Goal: Subscribe to service/newsletter

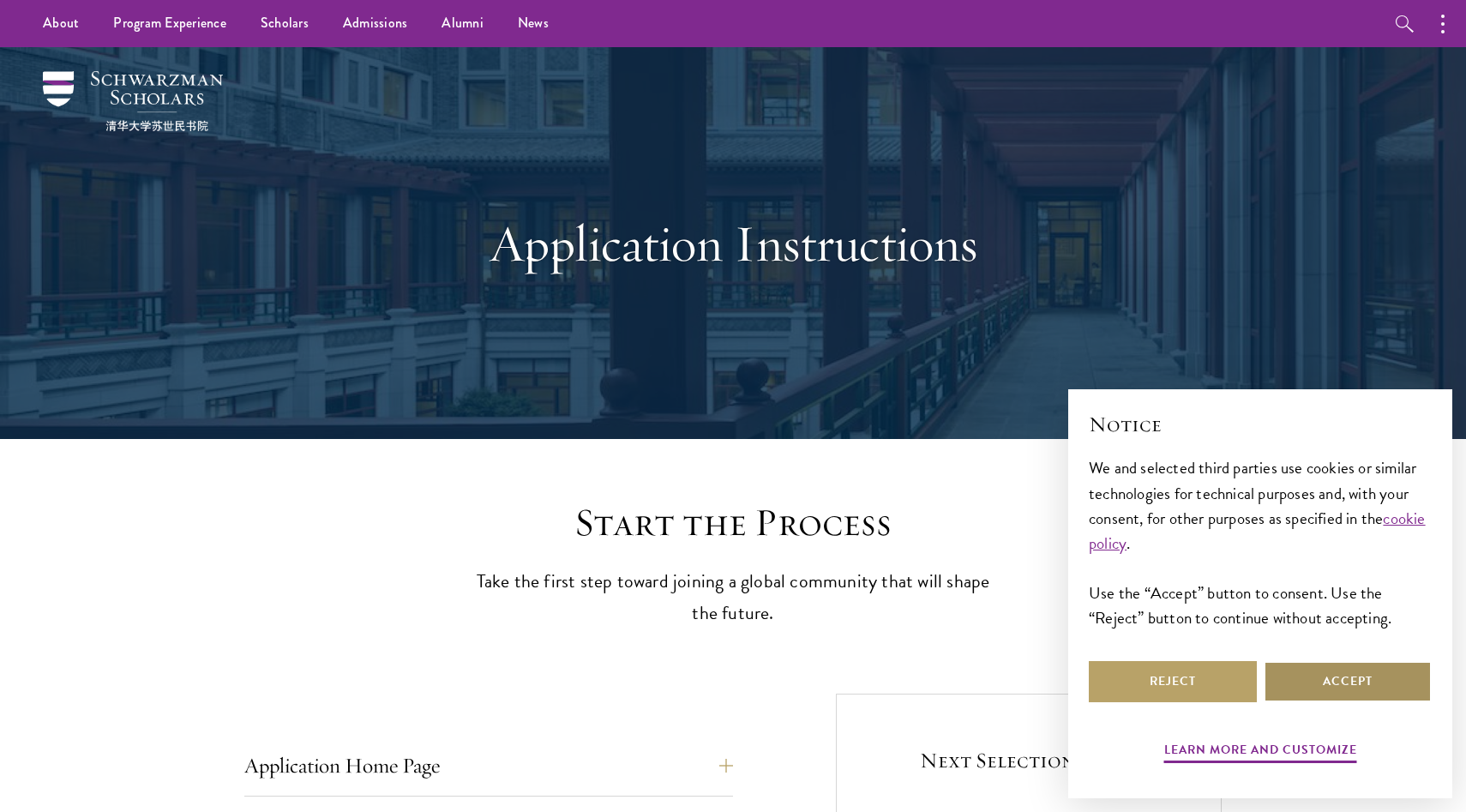
click at [1356, 690] on button "Accept" at bounding box center [1347, 681] width 168 height 41
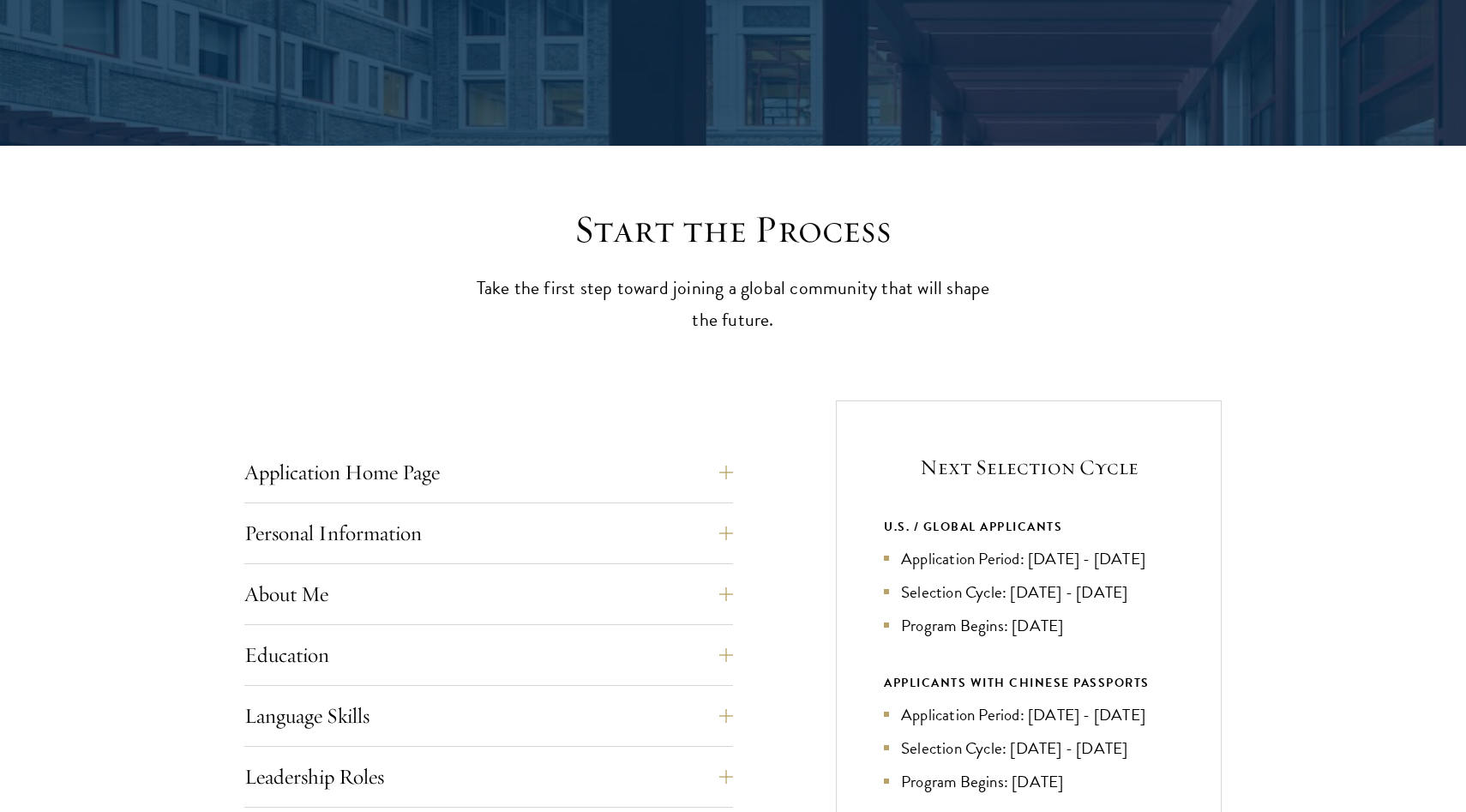
scroll to position [362, 0]
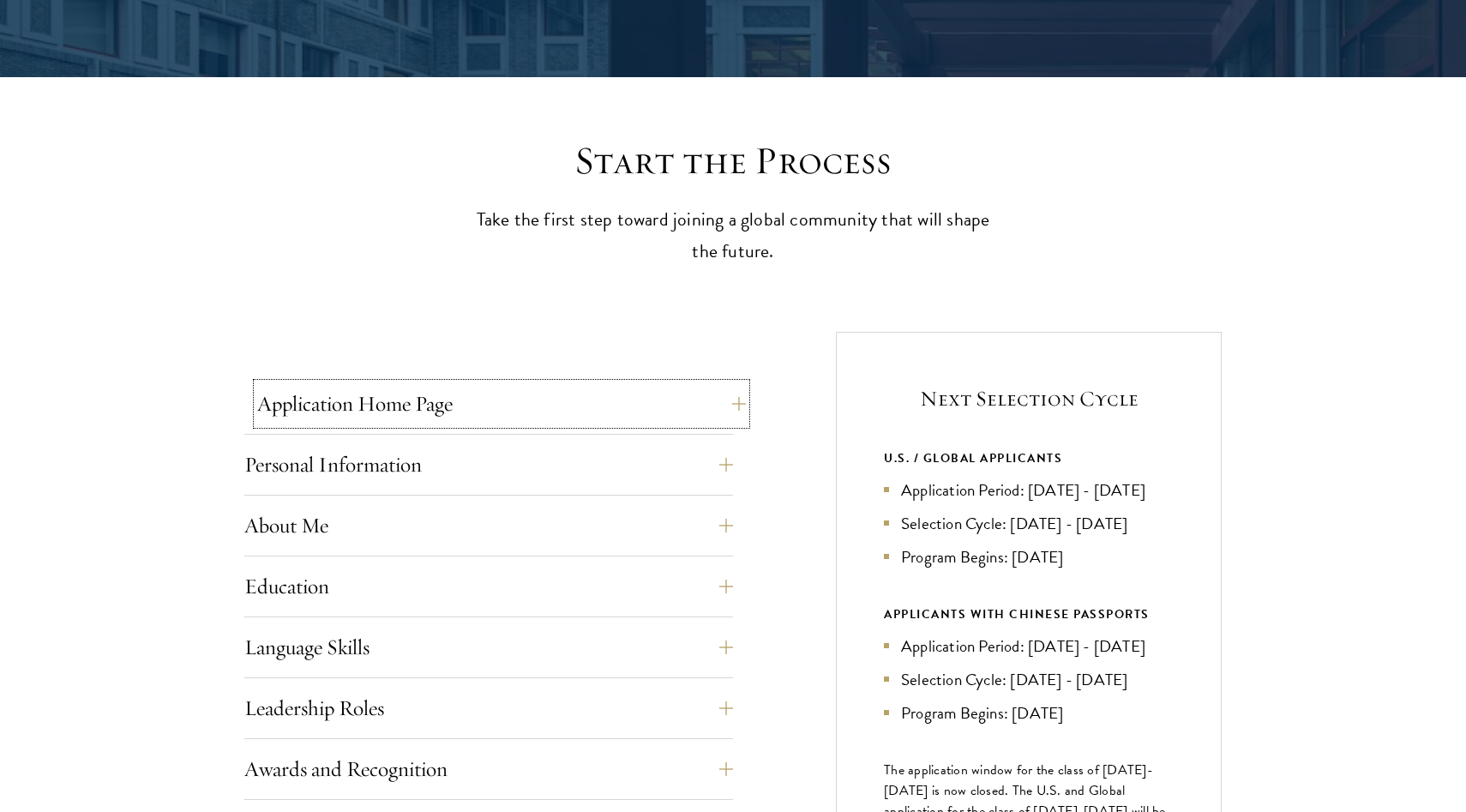
click at [522, 404] on button "Application Home Page" at bounding box center [501, 404] width 489 height 41
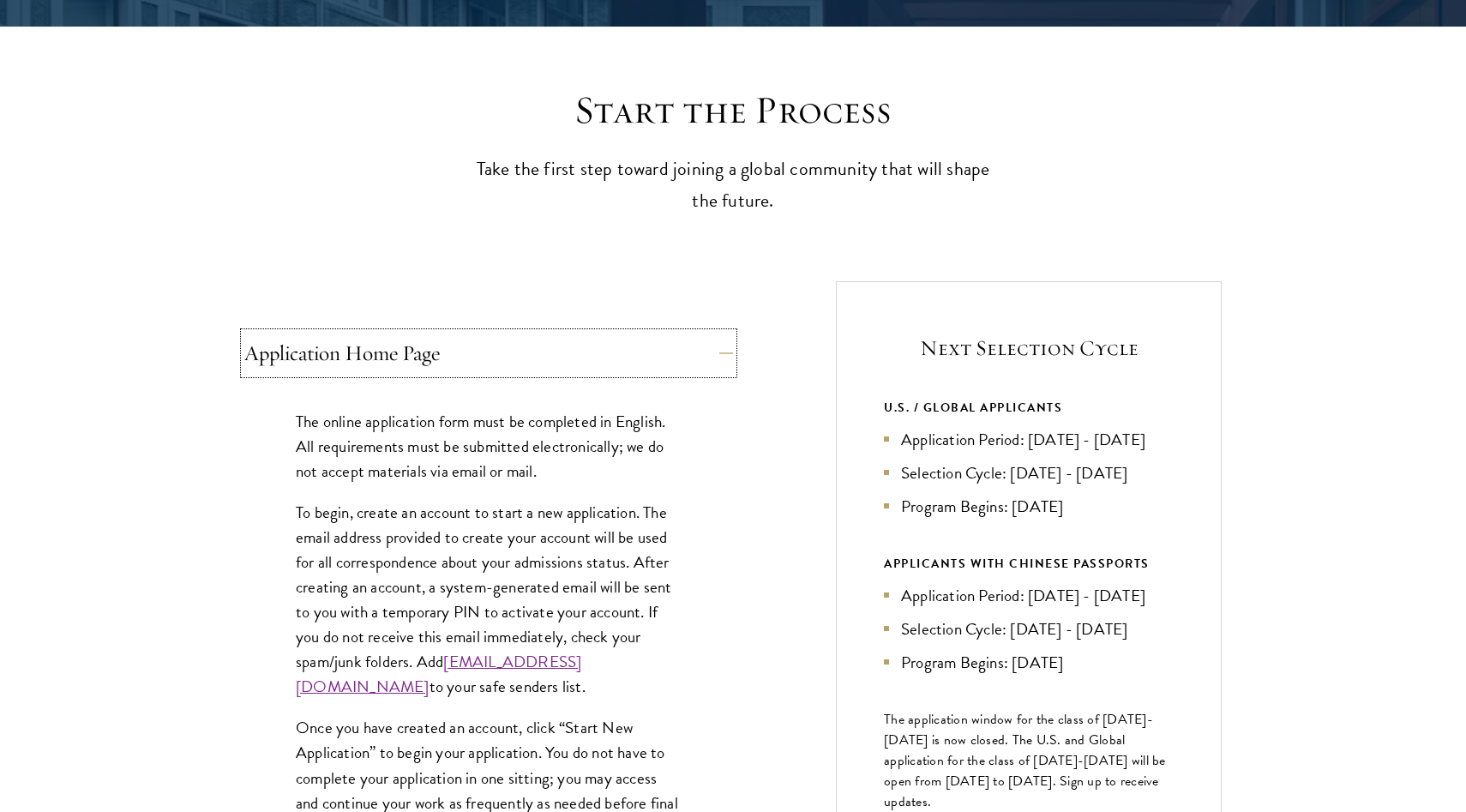
scroll to position [0, 0]
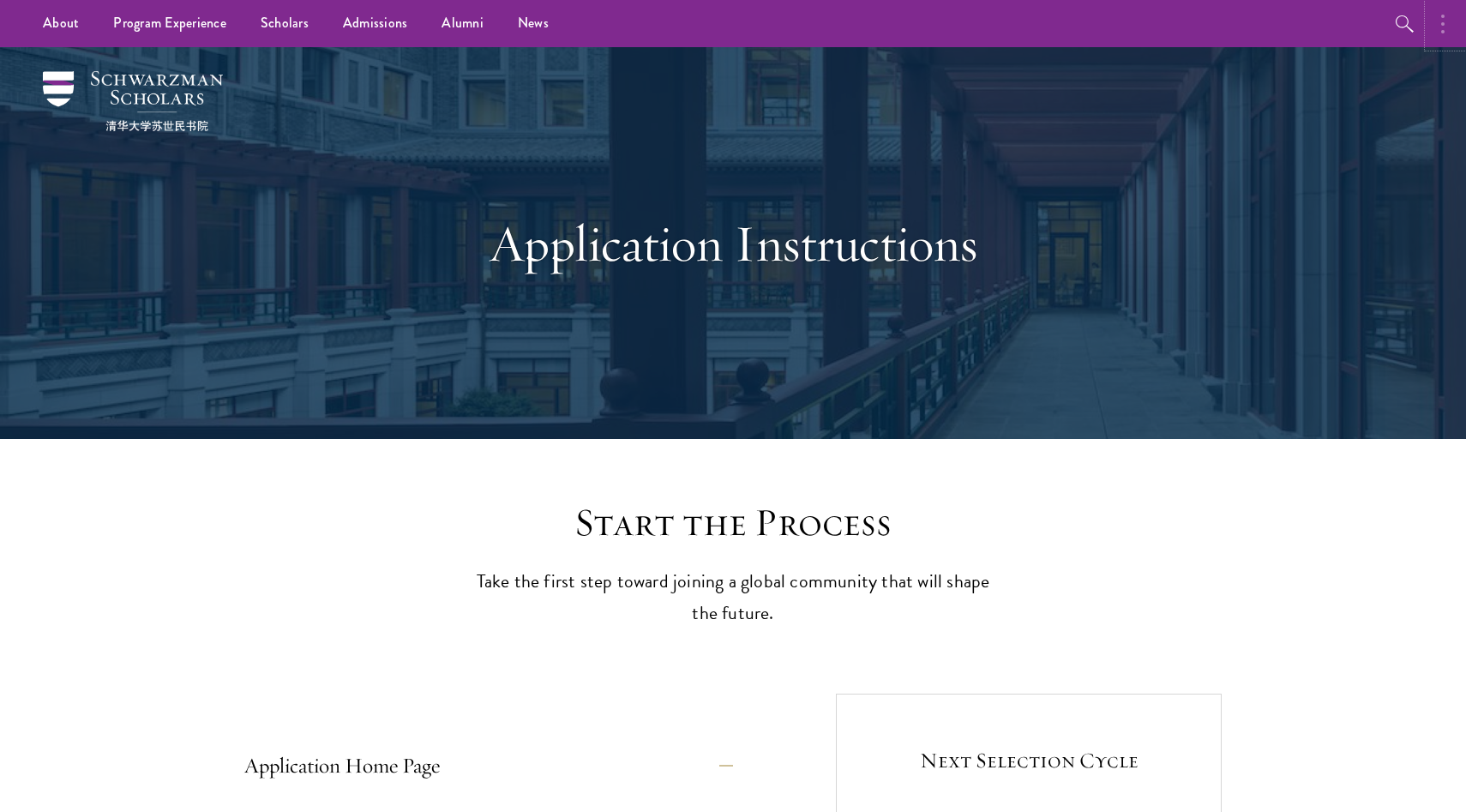
click at [1446, 25] on button "button" at bounding box center [1447, 23] width 37 height 47
click at [1264, 23] on button "button" at bounding box center [1262, 23] width 37 height 47
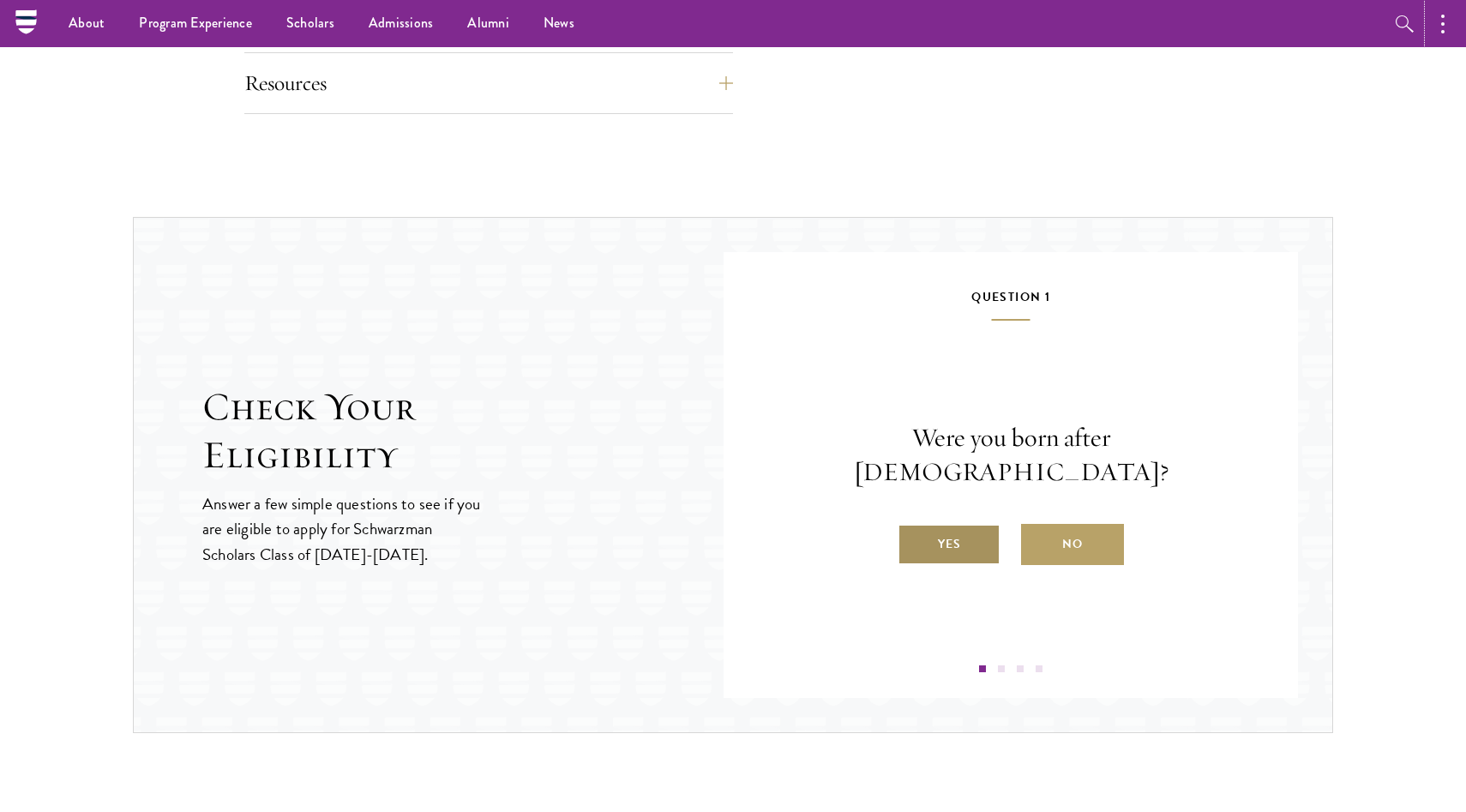
scroll to position [2416, 0]
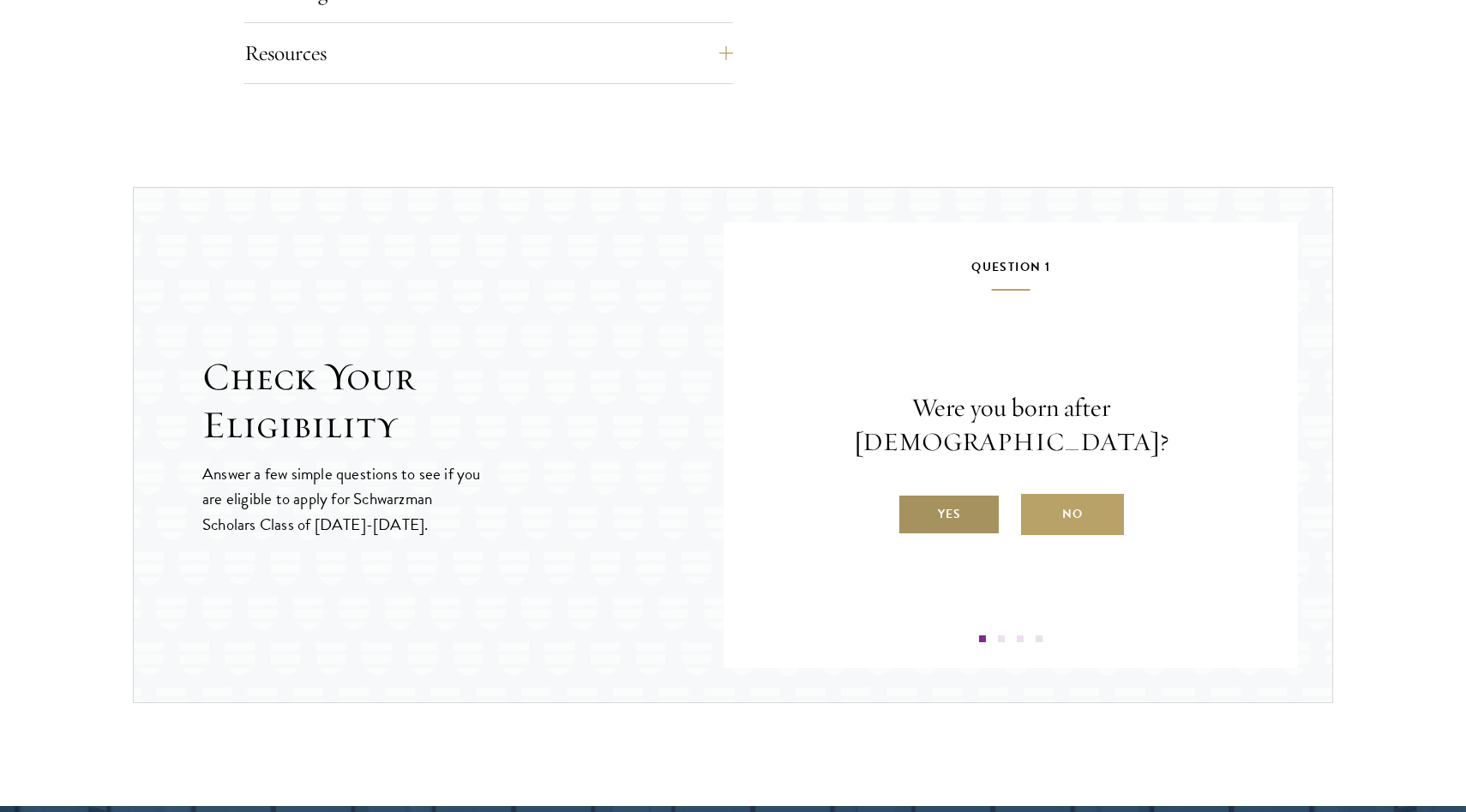
click at [961, 495] on label "Yes" at bounding box center [949, 514] width 103 height 41
click at [913, 495] on input "Yes" at bounding box center [905, 503] width 16 height 16
click at [972, 502] on label "Yes" at bounding box center [949, 514] width 103 height 41
click at [913, 502] on input "Yes" at bounding box center [905, 503] width 16 height 16
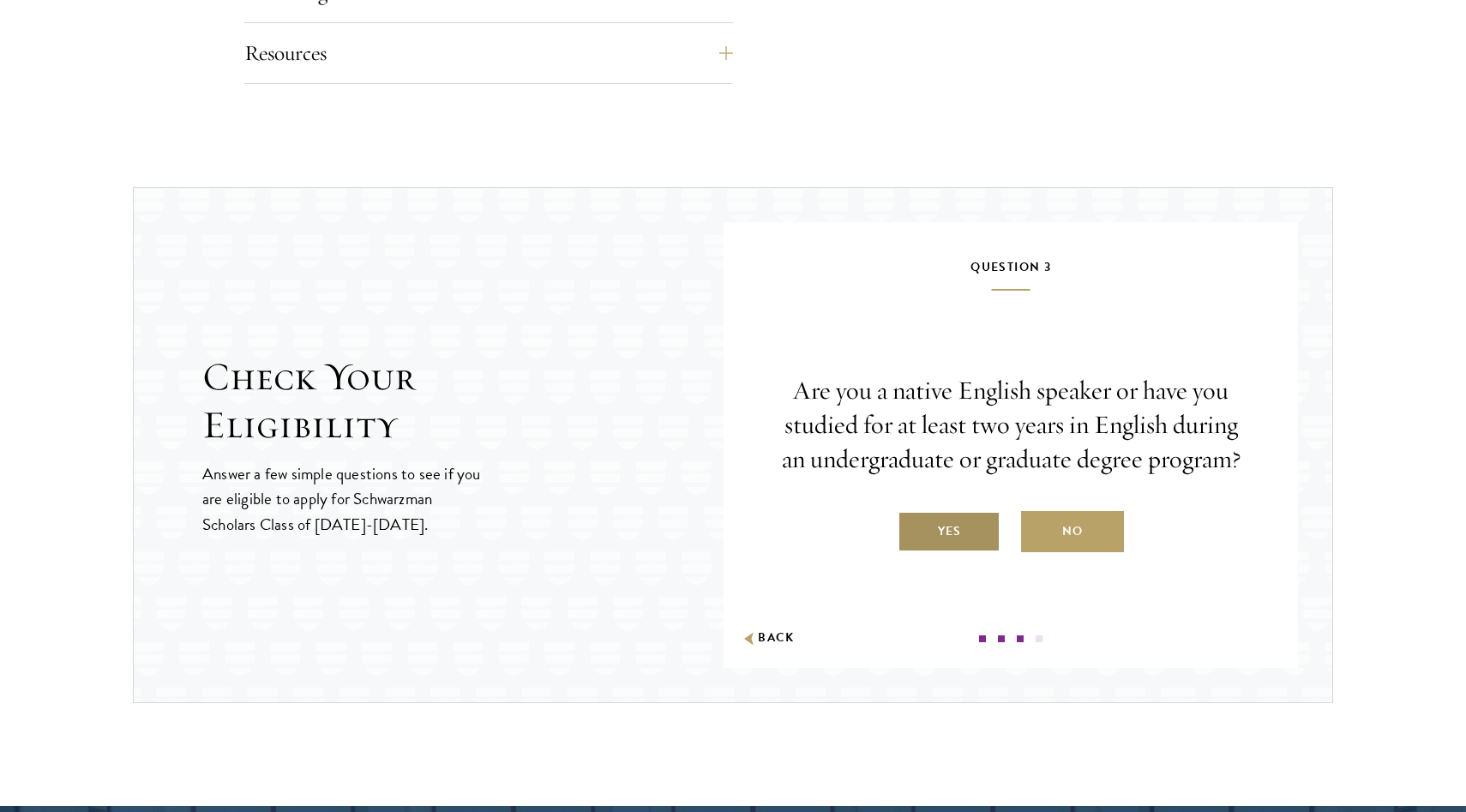
click at [964, 531] on label "Yes" at bounding box center [949, 532] width 103 height 41
click at [913, 528] on input "Yes" at bounding box center [905, 520] width 16 height 16
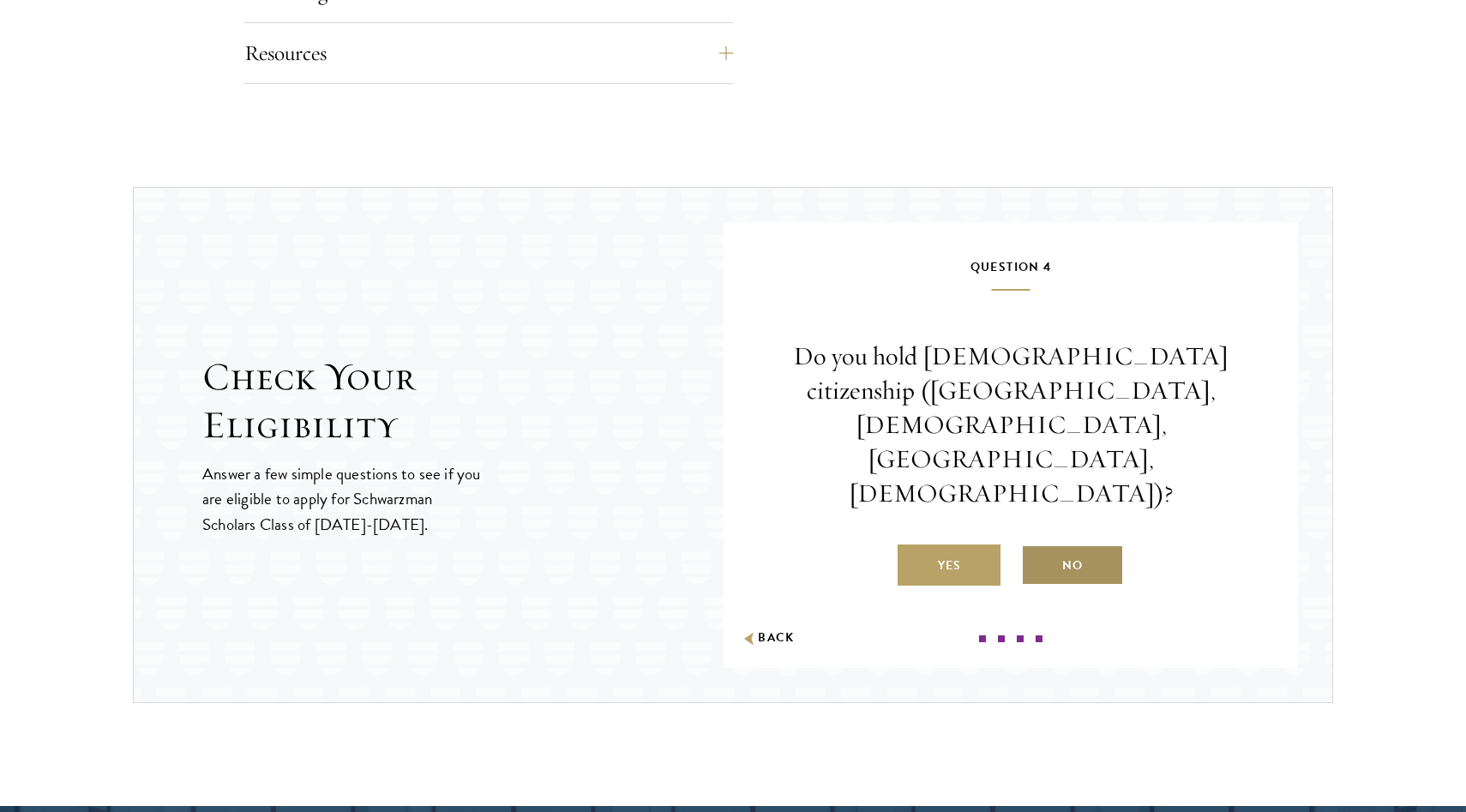
click at [1069, 545] on label "No" at bounding box center [1073, 565] width 103 height 41
click at [1036, 547] on input "No" at bounding box center [1029, 554] width 16 height 16
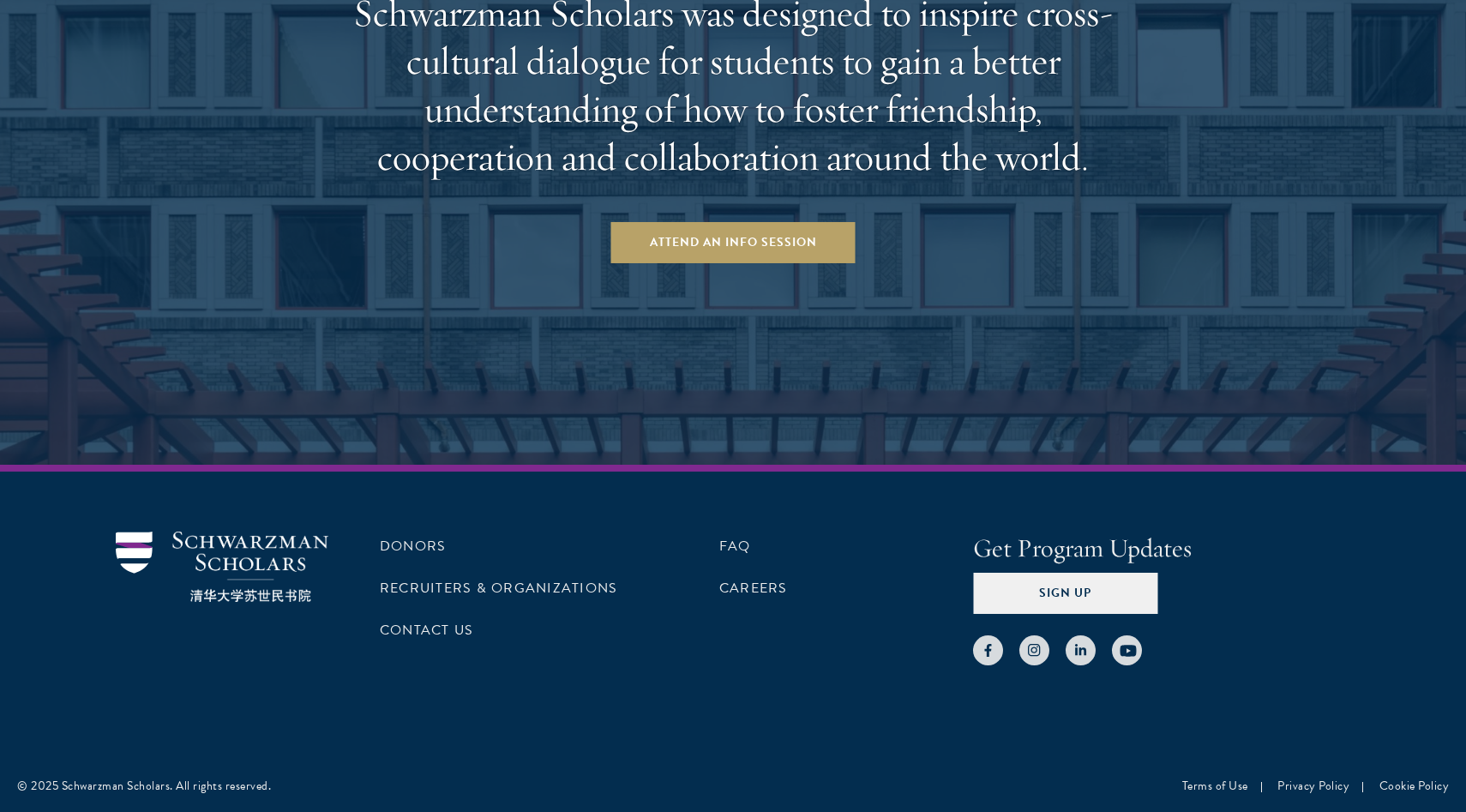
scroll to position [3508, 0]
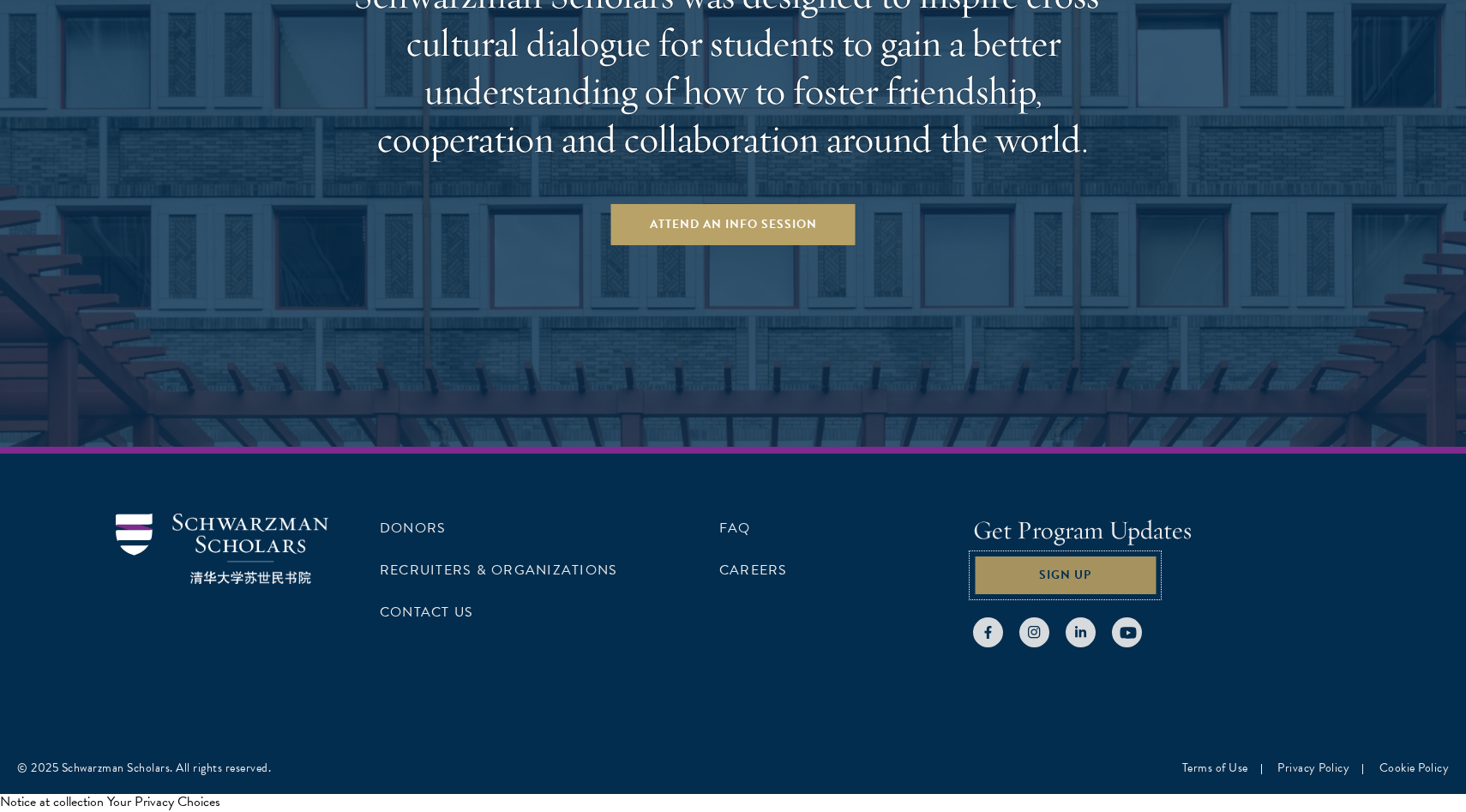
click at [1121, 579] on button "Sign Up" at bounding box center [1064, 576] width 184 height 41
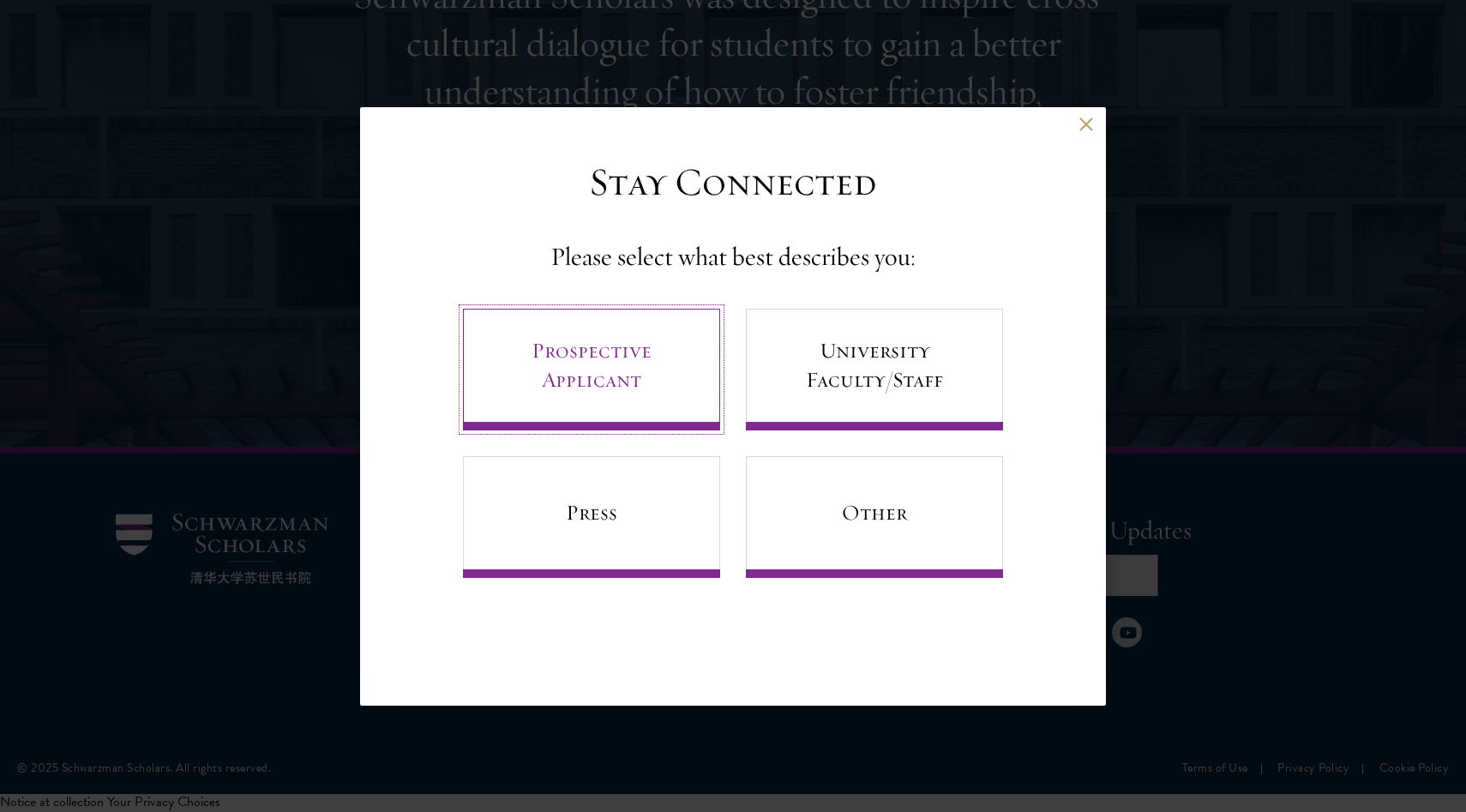
click at [626, 363] on link "Prospective Applicant" at bounding box center [591, 369] width 257 height 121
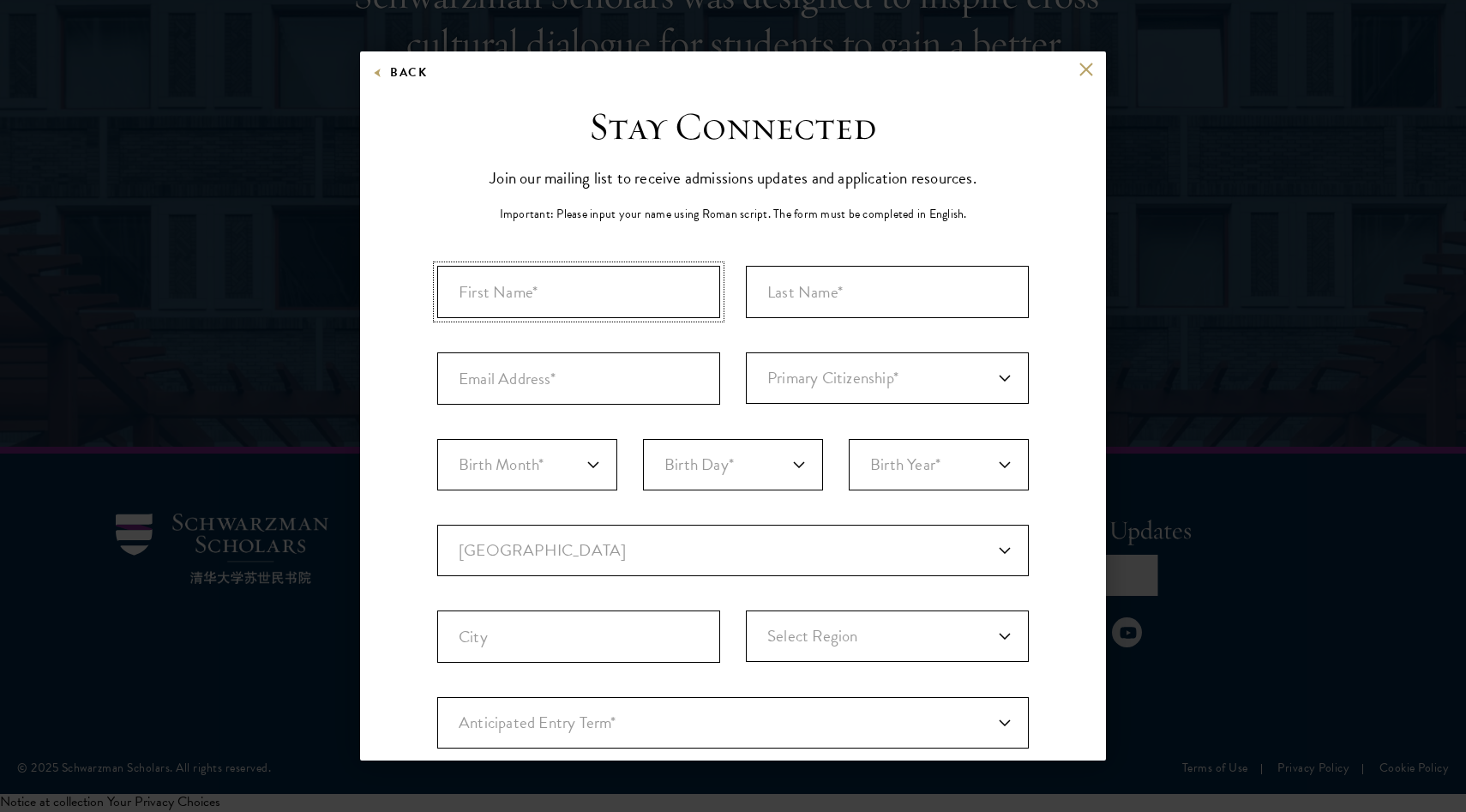
click at [636, 283] on input "First Name*" at bounding box center [578, 292] width 283 height 52
type input "[PERSON_NAME]"
type input "[EMAIL_ADDRESS][DOMAIN_NAME]"
select select "US"
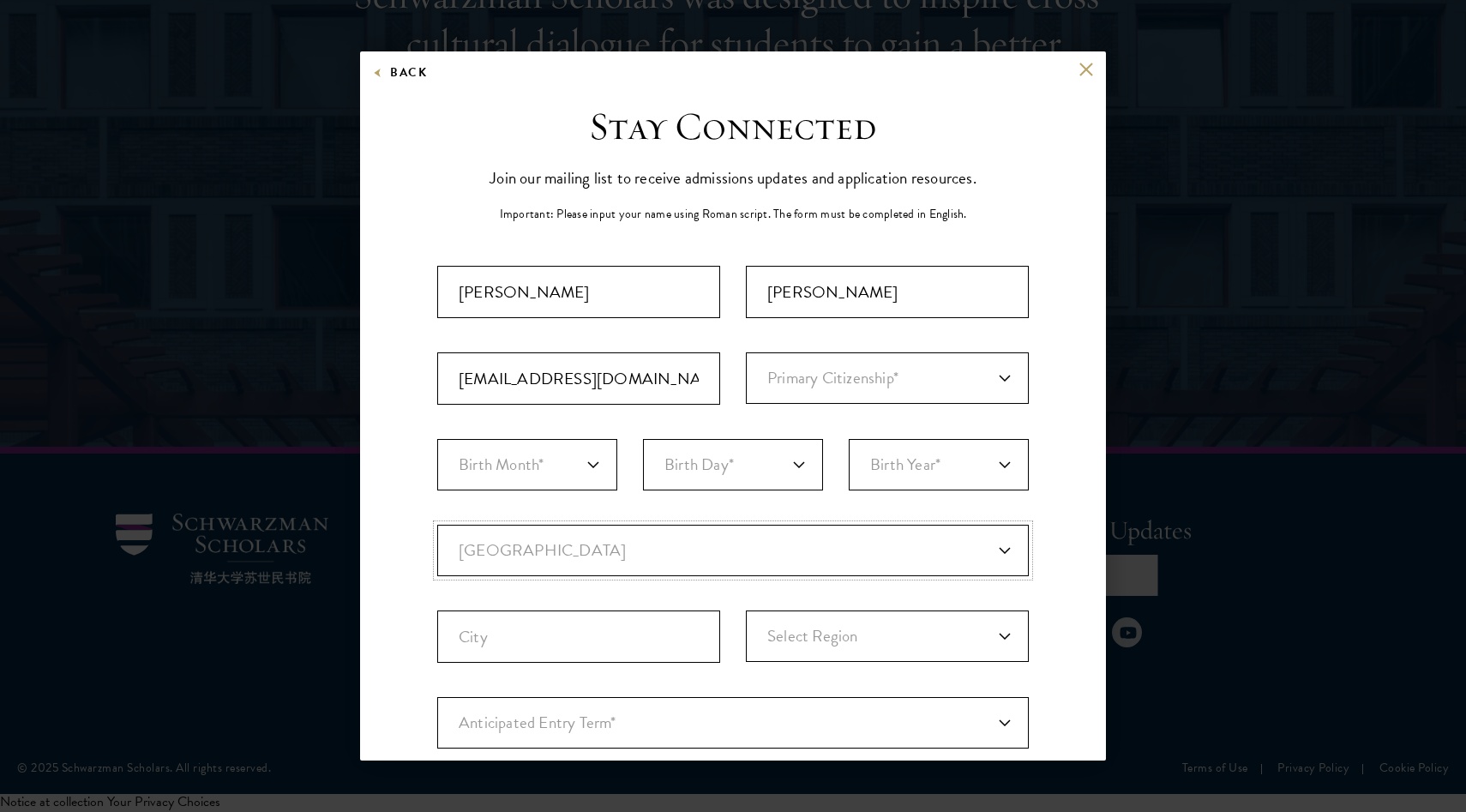
type input "[US_STATE]"
select select "NY"
click at [807, 367] on select "Primary Citizenship* [GEOGRAPHIC_DATA] [DEMOGRAPHIC_DATA] [DEMOGRAPHIC_DATA] [D…" at bounding box center [887, 378] width 283 height 51
select select "AE"
click at [746, 352] on select "Primary Citizenship* [GEOGRAPHIC_DATA] [DEMOGRAPHIC_DATA] [DEMOGRAPHIC_DATA] [D…" at bounding box center [887, 378] width 283 height 51
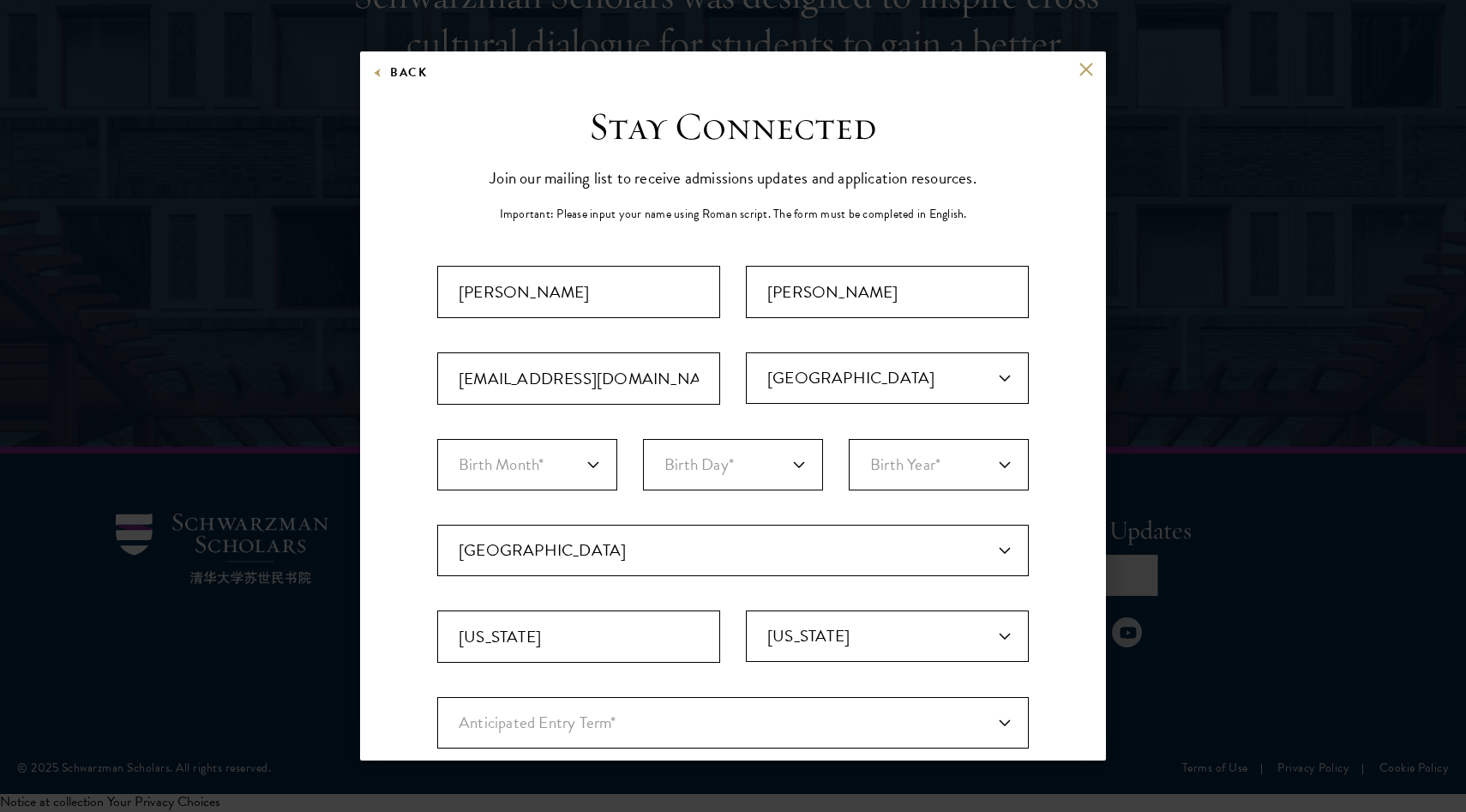
click at [534, 431] on div "Important: The form must be completed in English. [PERSON_NAME] [EMAIL_ADDRESS]…" at bounding box center [733, 598] width 591 height 666
click at [533, 477] on select "Birth Month* January February March April May June July August September Octobe…" at bounding box center [527, 464] width 180 height 51
select select "09"
click at [437, 439] on select "Birth Month* January February March April May June July August September Octobe…" at bounding box center [527, 464] width 180 height 51
click at [666, 458] on select "Birth Day* 1 2 3 4 5 6 7 8 9 10 11 12 13 14 15 16 17 18 19 20 21 22 23 24 25 26…" at bounding box center [733, 464] width 180 height 51
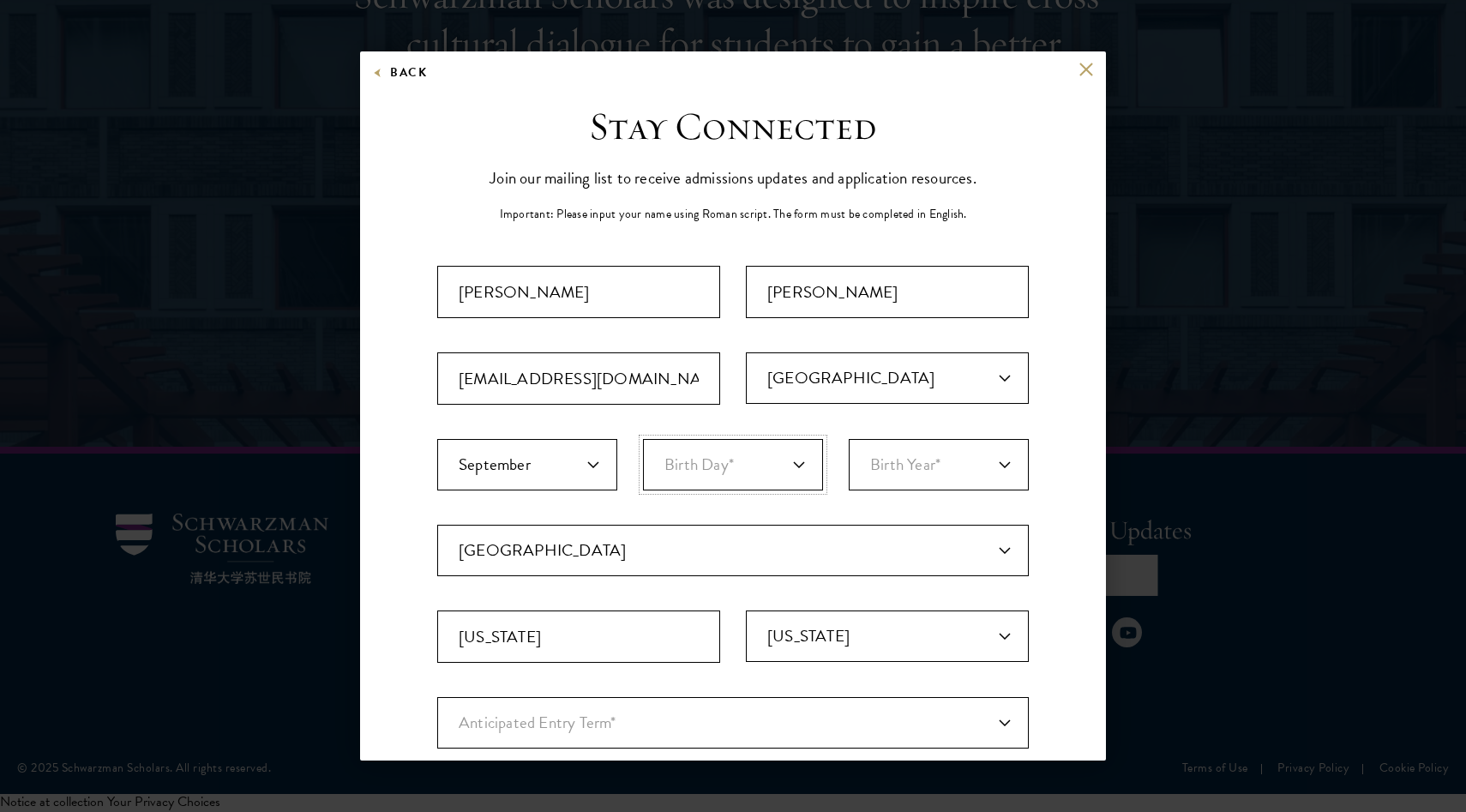
select select "09"
click at [643, 439] on select "Birth Day* 1 2 3 4 5 6 7 8 9 10 11 12 13 14 15 16 17 18 19 20 21 22 23 24 25 26…" at bounding box center [733, 464] width 180 height 51
click at [931, 457] on select "Birth Year* [DEMOGRAPHIC_DATA] [DEMOGRAPHIC_DATA] [DEMOGRAPHIC_DATA] [DEMOGRAPH…" at bounding box center [938, 464] width 180 height 51
select select "2000"
click at [848, 439] on select "Birth Year* [DEMOGRAPHIC_DATA] [DEMOGRAPHIC_DATA] [DEMOGRAPHIC_DATA] [DEMOGRAPH…" at bounding box center [938, 464] width 180 height 51
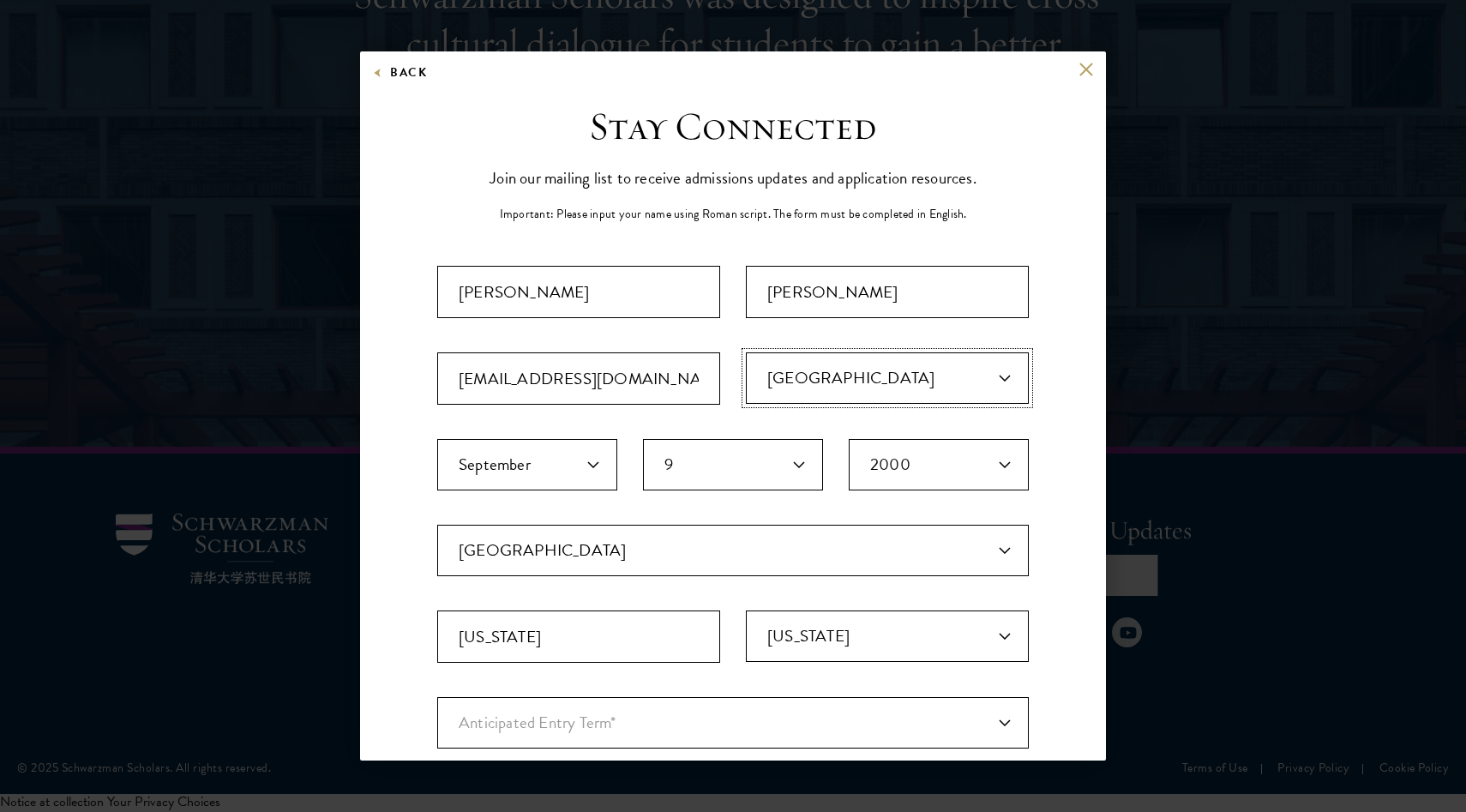
click at [876, 368] on select "Primary Citizenship* [GEOGRAPHIC_DATA] [DEMOGRAPHIC_DATA] [DEMOGRAPHIC_DATA] [D…" at bounding box center [887, 378] width 283 height 51
select select "US"
click at [746, 352] on select "Primary Citizenship* [GEOGRAPHIC_DATA] [DEMOGRAPHIC_DATA] [DEMOGRAPHIC_DATA] [D…" at bounding box center [887, 378] width 283 height 51
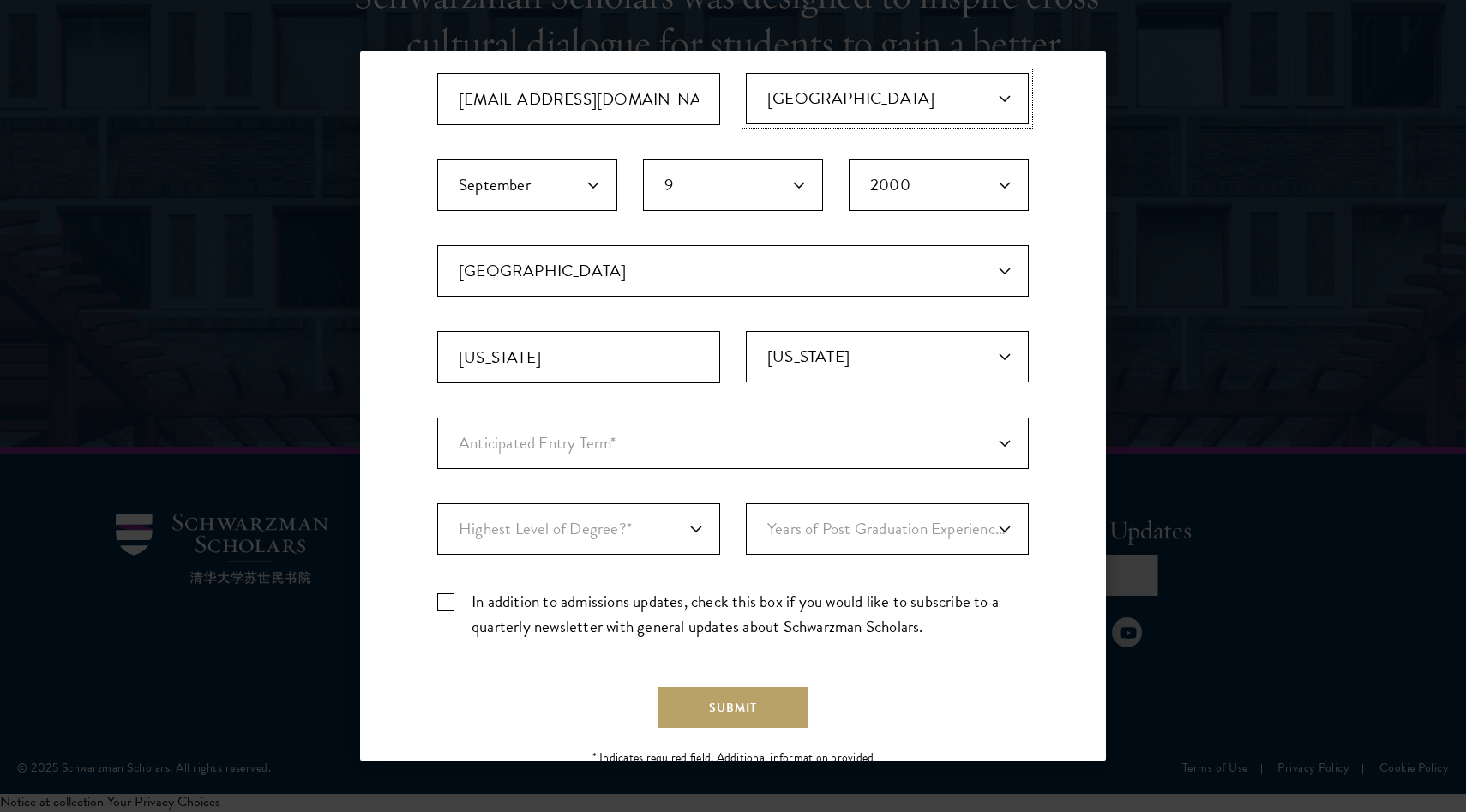
scroll to position [281, 0]
click at [761, 442] on select "Anticipated Entry Term* [DATE] (Application opens [DATE]) Just Exploring" at bounding box center [733, 441] width 591 height 51
select select "e64b8ab3-eabb-4867-96d5-7e6b4840665f"
click at [437, 416] on select "Anticipated Entry Term* [DATE] (Application opens [DATE]) Just Exploring" at bounding box center [733, 441] width 591 height 51
click at [594, 539] on select "Highest Level of Degree?* PHD Bachelor's Master's Current Undergraduate Student" at bounding box center [578, 527] width 283 height 51
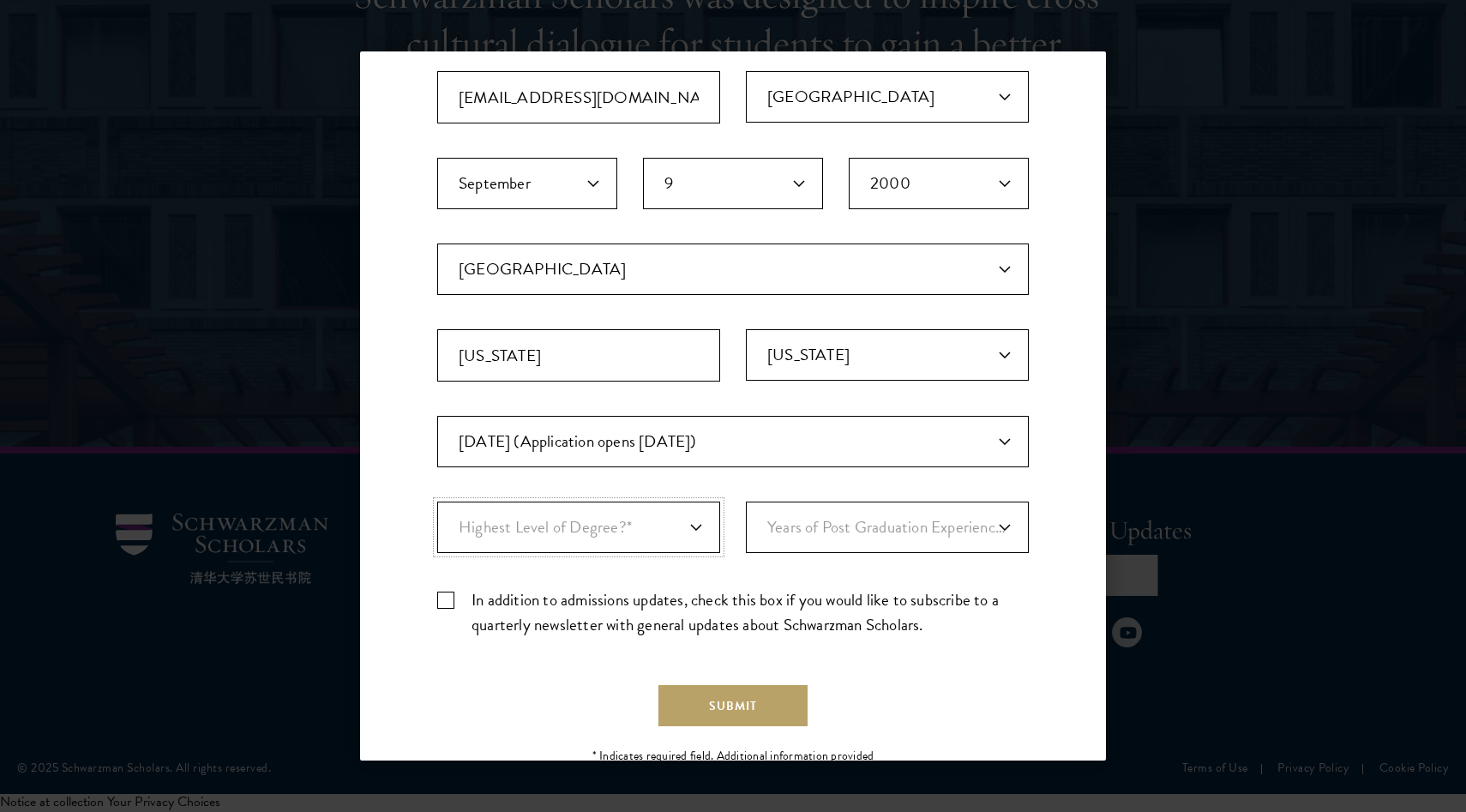
select select "baef124f-e103-44b1-8ca6-5d0669438e44"
click at [437, 502] on select "Highest Level of Degree?* PHD Bachelor's Master's Current Undergraduate Student" at bounding box center [578, 527] width 283 height 51
click at [864, 538] on select "Years of Post Graduation Experience?* 1 2 3 4 5 6 7 8 9 10" at bounding box center [887, 527] width 283 height 51
click at [737, 580] on div "Important: The form must be completed in English. [PERSON_NAME] [EMAIL_ADDRESS]…" at bounding box center [733, 317] width 591 height 666
click at [948, 534] on select "Years of Post Graduation Experience?* 1 2 3 4 5 6 7 8 9 10" at bounding box center [887, 527] width 283 height 51
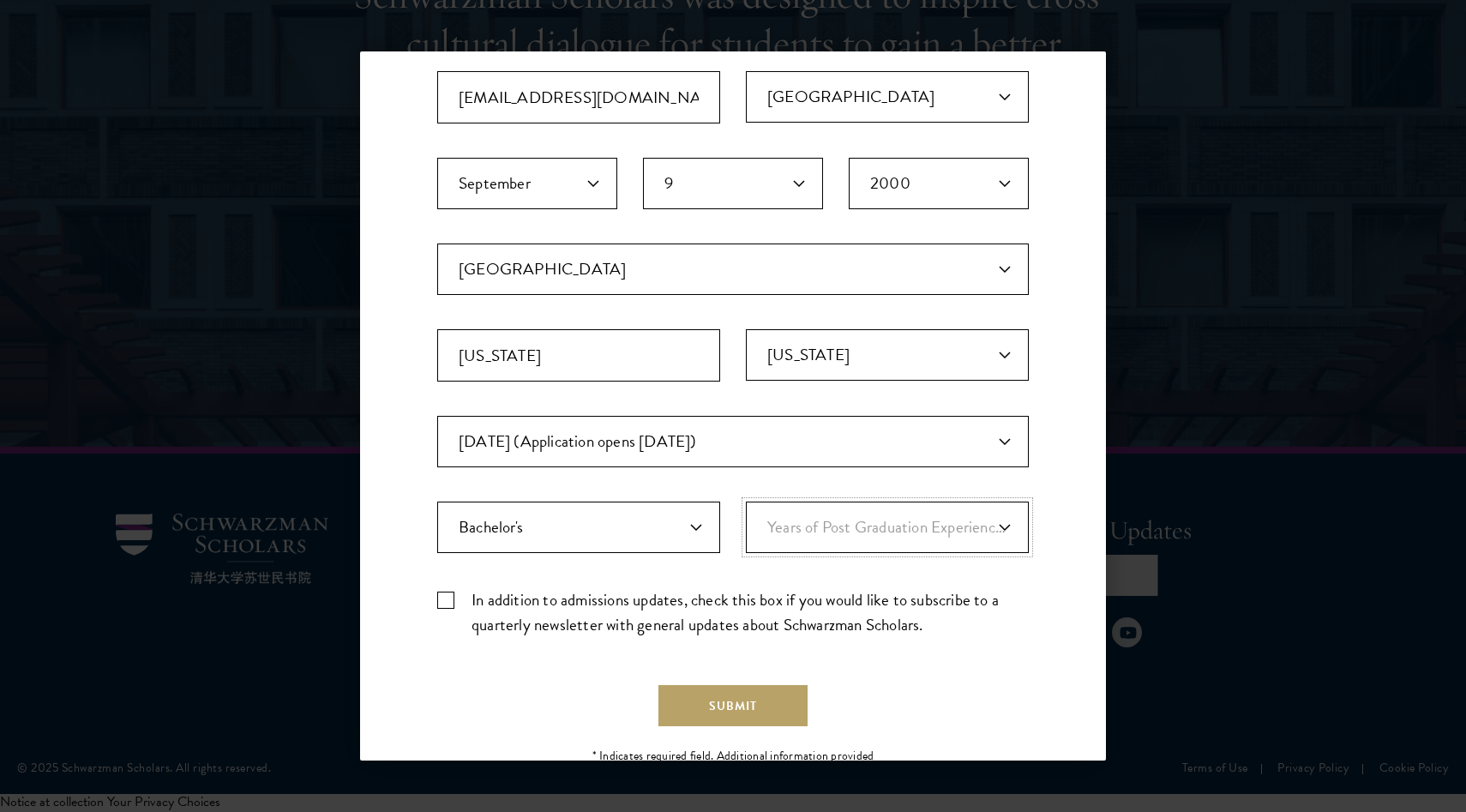
click at [826, 546] on select "Years of Post Graduation Experience?* 1 2 3 4 5 6 7 8 9 10" at bounding box center [887, 527] width 283 height 51
click at [770, 620] on label "In addition to admissions updates, check this box if you would like to subscrib…" at bounding box center [733, 612] width 591 height 50
click at [770, 598] on input "In addition to admissions updates, check this box if you would like to subscrib…" at bounding box center [733, 593] width 591 height 11
checkbox input "true"
click at [762, 717] on button "Submit" at bounding box center [733, 705] width 149 height 41
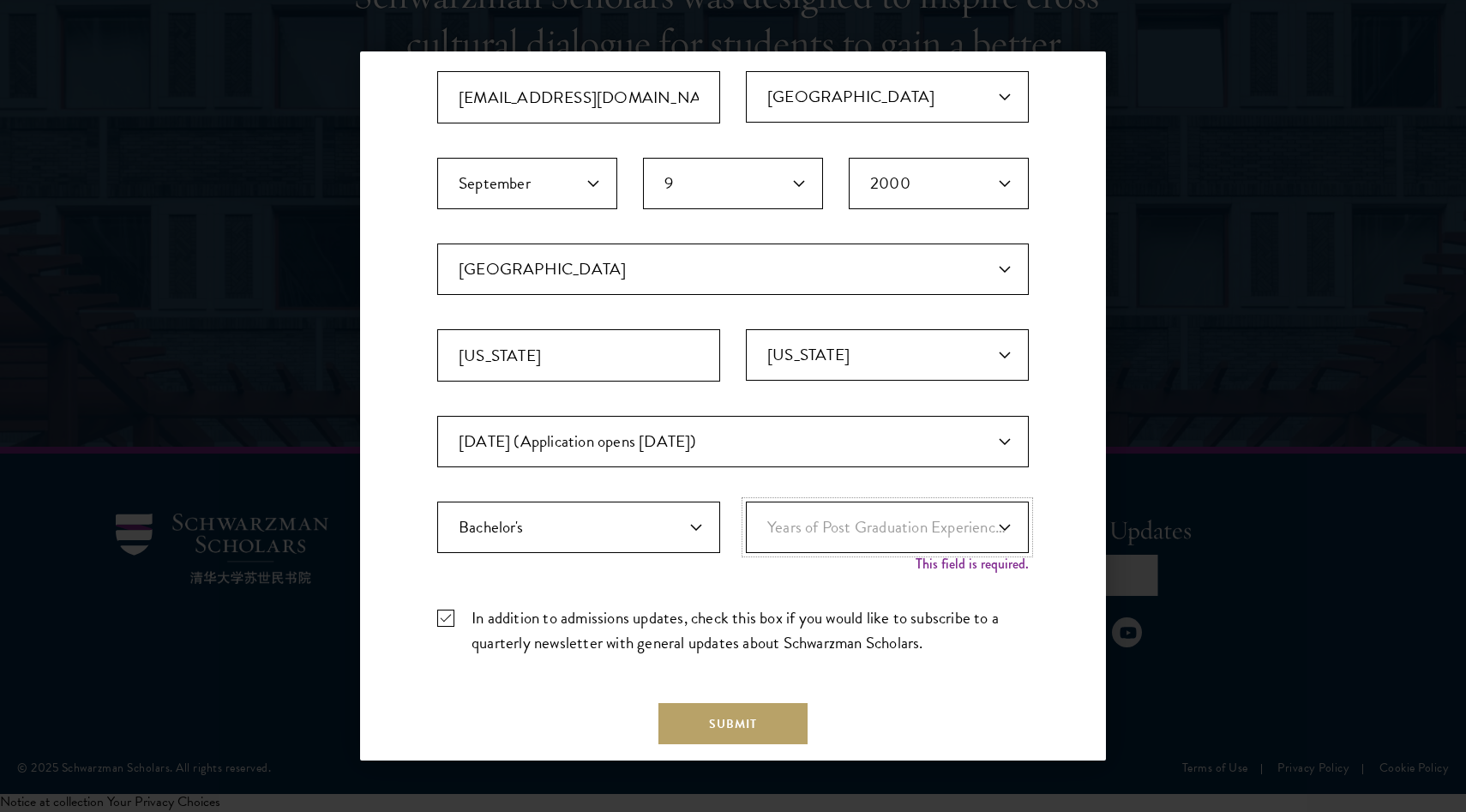
click at [877, 551] on select "Years of Post Graduation Experience?* 1 2 3 4 5 6 7 8 9 10" at bounding box center [887, 527] width 283 height 51
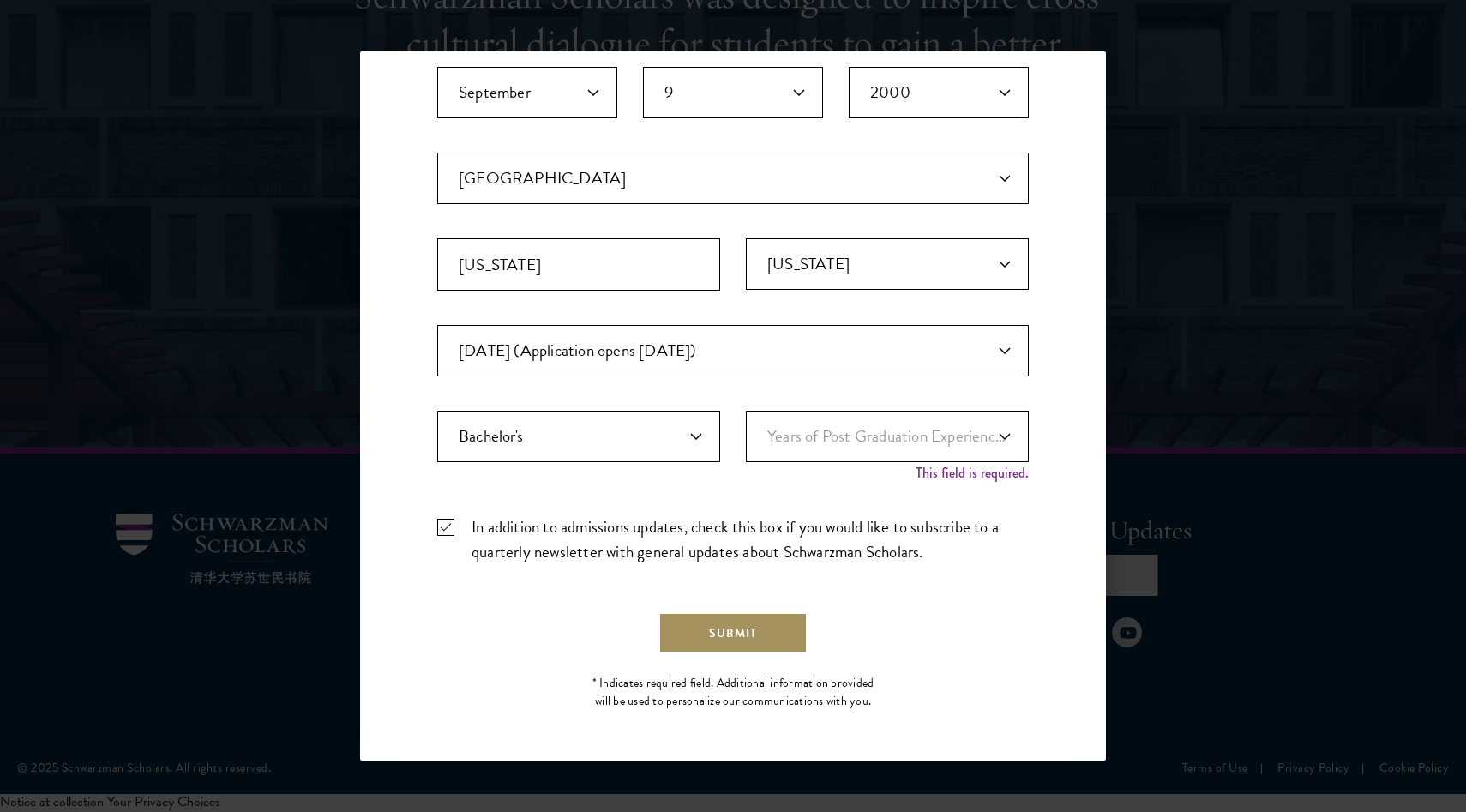
scroll to position [372, 0]
click at [958, 434] on select "Years of Post Graduation Experience?* 1 2 3 4 5 6 7 8 9 10" at bounding box center [887, 435] width 283 height 51
click at [931, 421] on select "Years of Post Graduation Experience?* 1 2 3 4 5 6 7 8 9 10" at bounding box center [887, 435] width 283 height 51
click at [973, 444] on select "Years of Post Graduation Experience?* 1 2 3 4 5 6 7 8 9 10" at bounding box center [887, 435] width 283 height 51
select select "1"
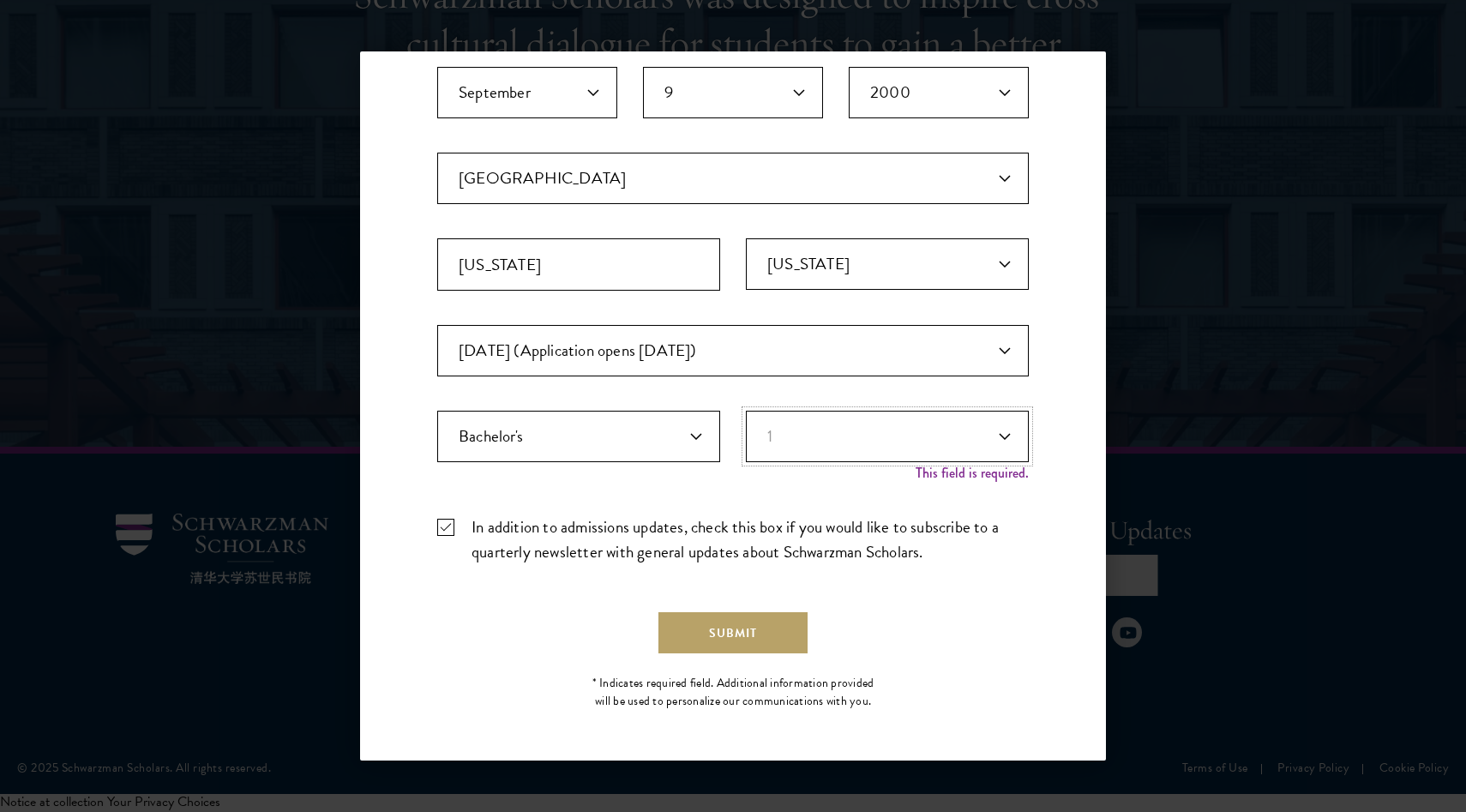
click at [746, 429] on select "Years of Post Graduation Experience?* 1 2 3 4 5 6 7 8 9 10" at bounding box center [887, 435] width 283 height 51
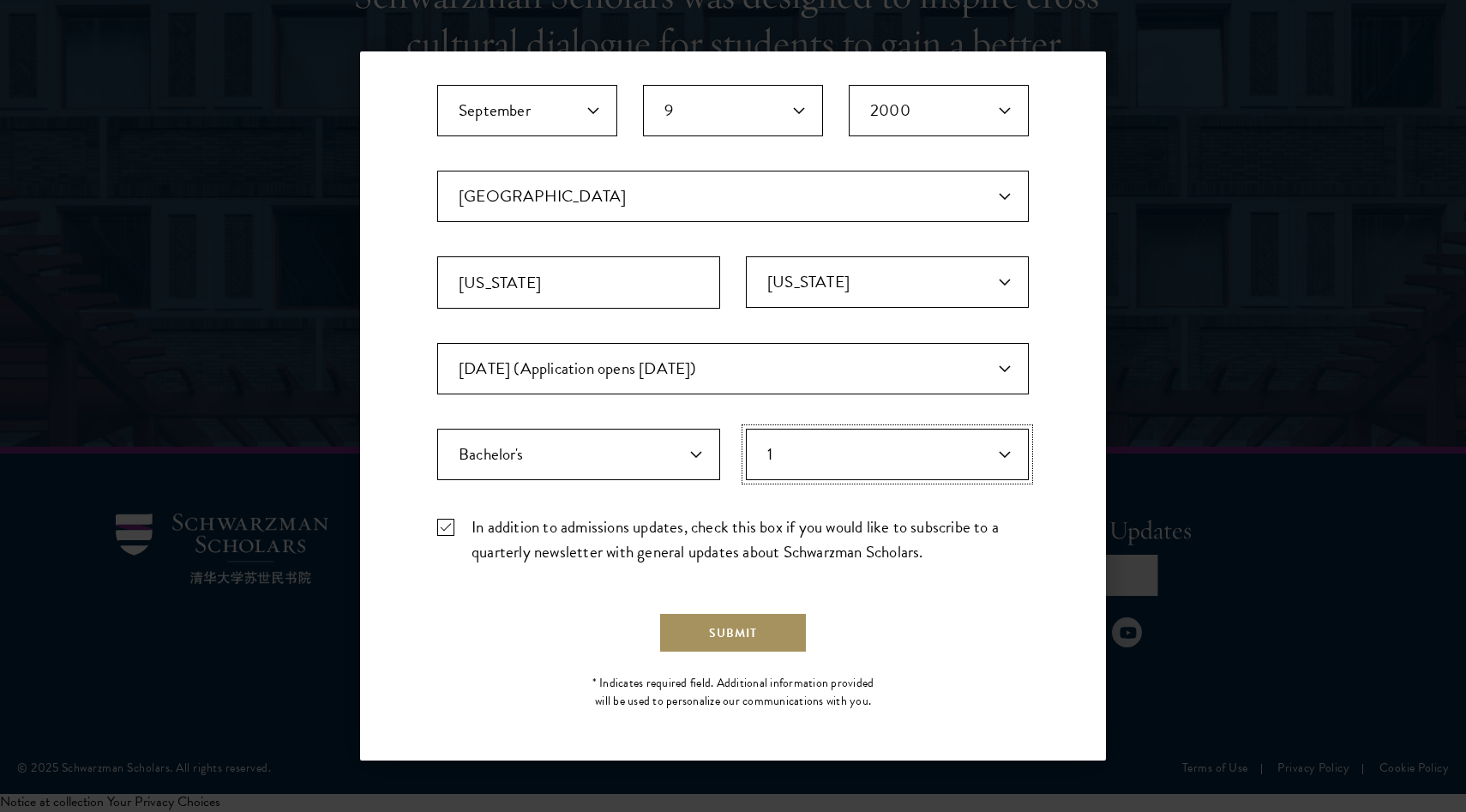
scroll to position [354, 0]
click at [756, 630] on button "Submit" at bounding box center [733, 633] width 149 height 41
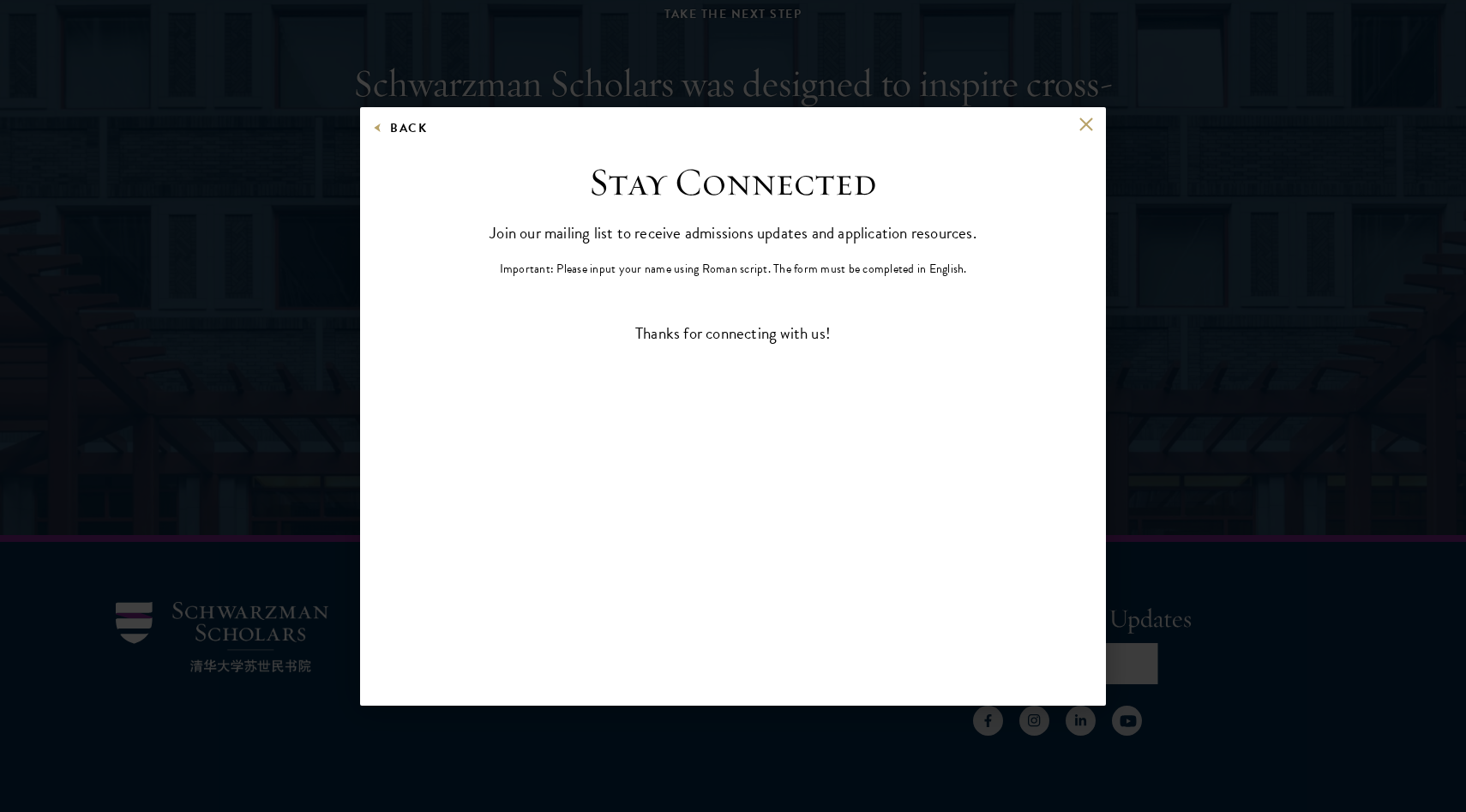
scroll to position [0, 0]
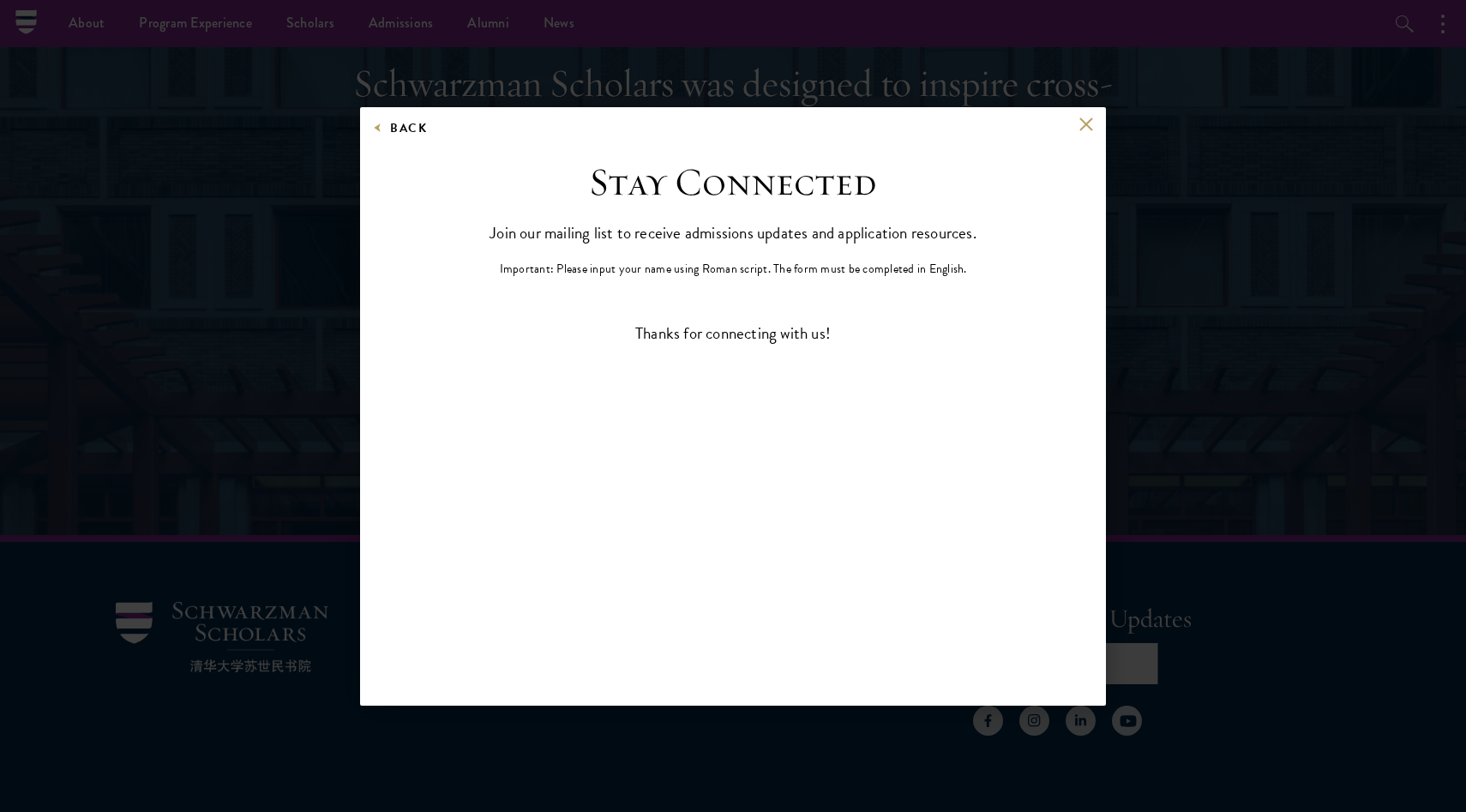
click at [1245, 234] on div "Back Stay Connected Please select what best describes you: Prospective Applican…" at bounding box center [733, 406] width 1466 height 709
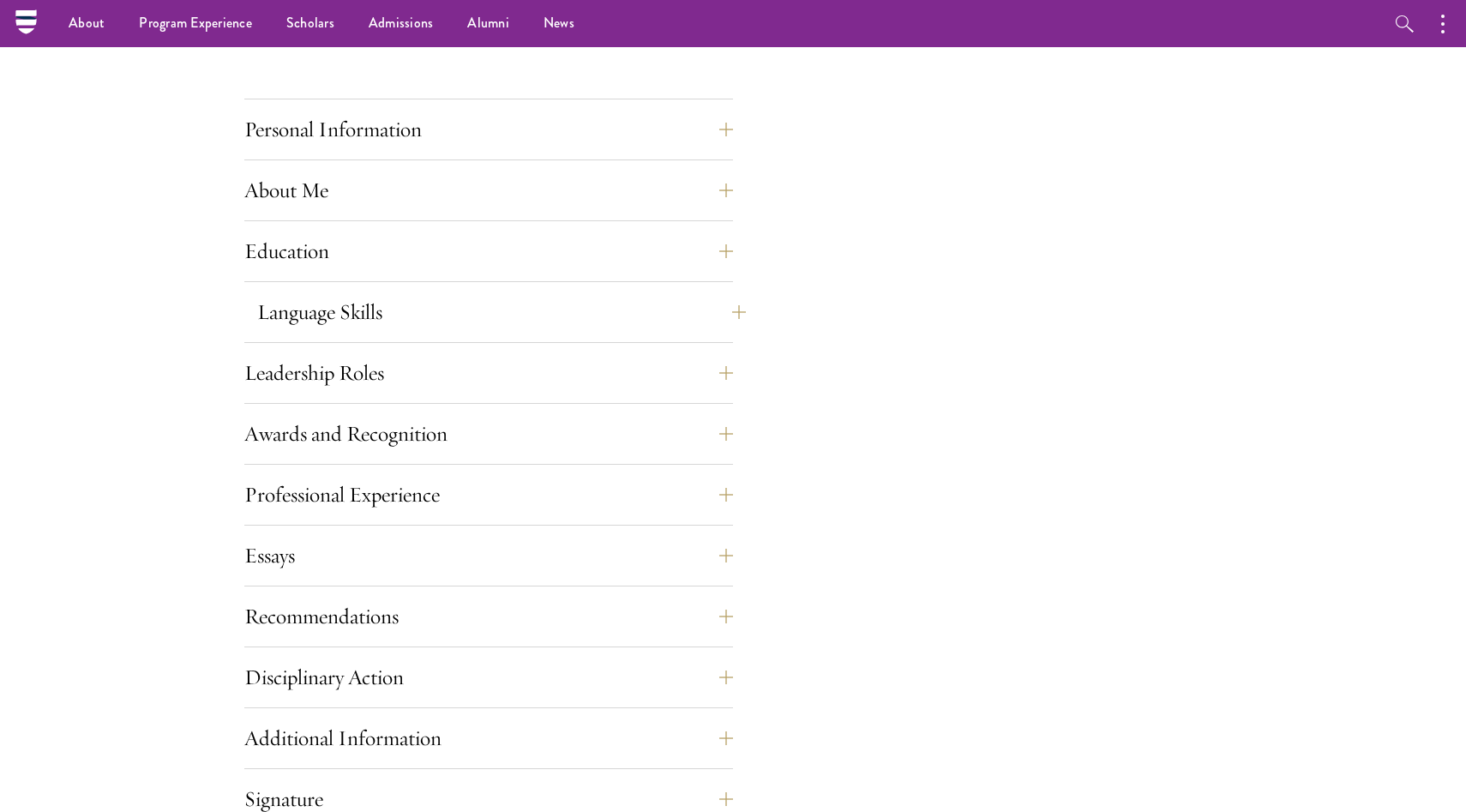
scroll to position [1450, 0]
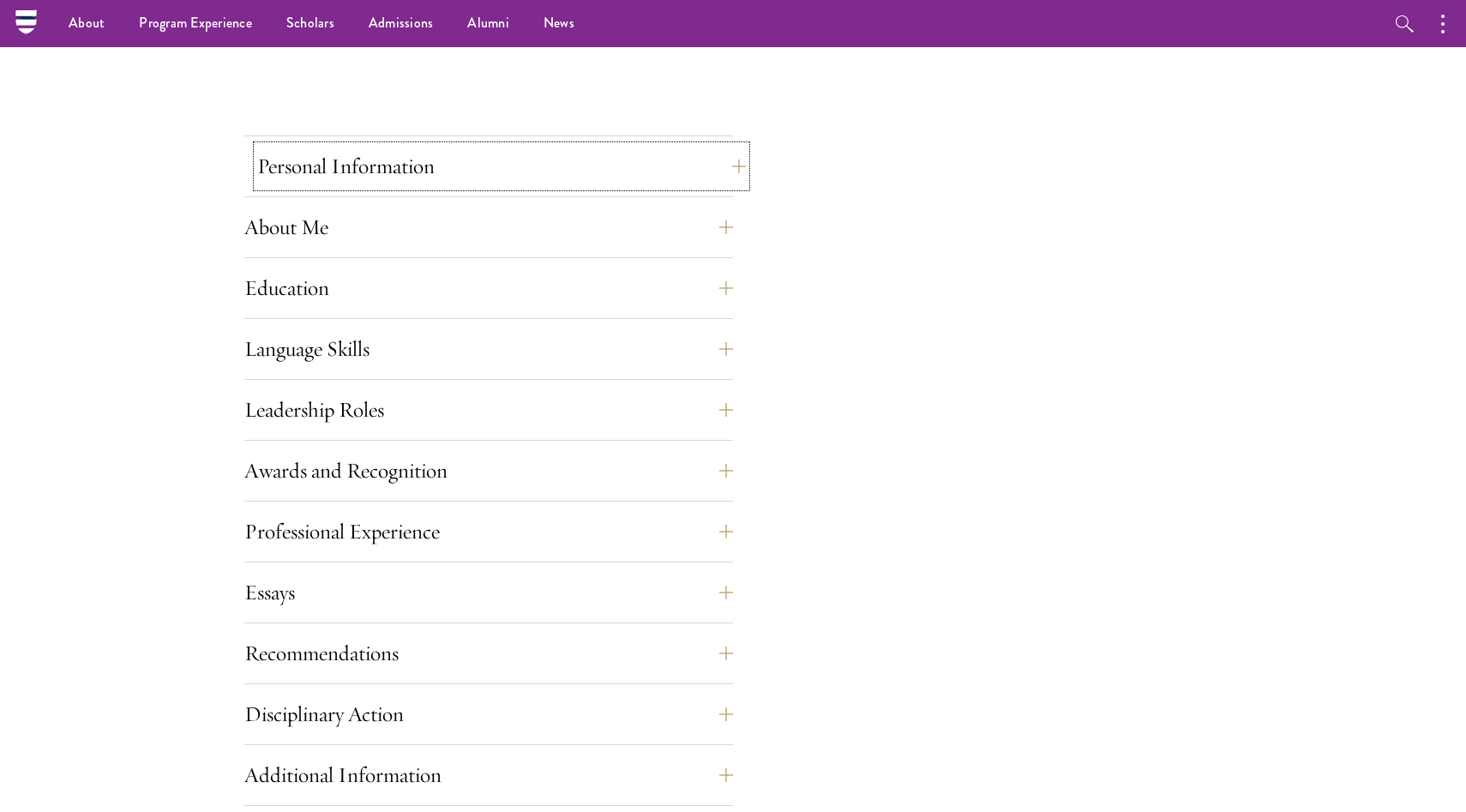
click at [466, 148] on button "Personal Information" at bounding box center [501, 166] width 489 height 41
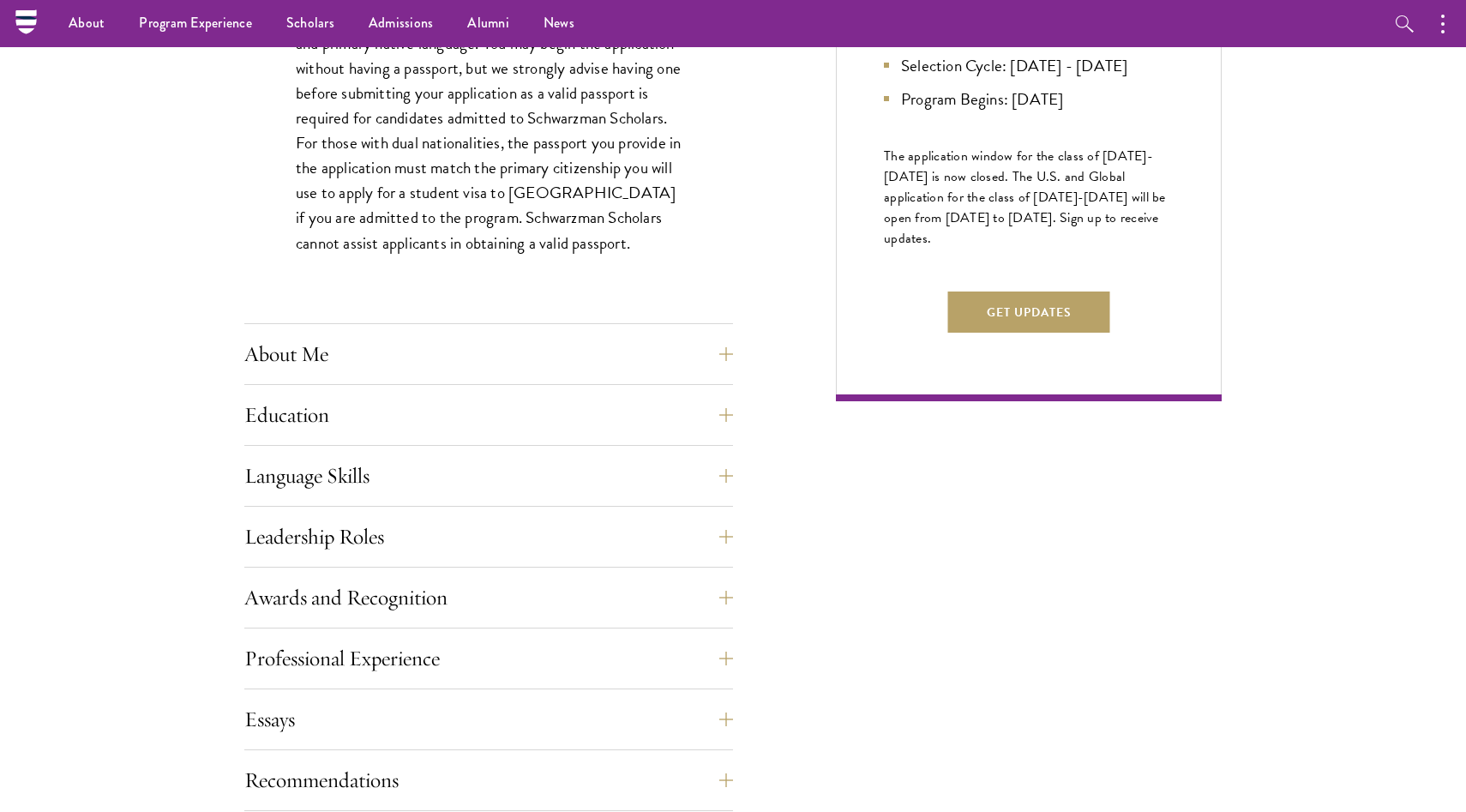
scroll to position [592, 0]
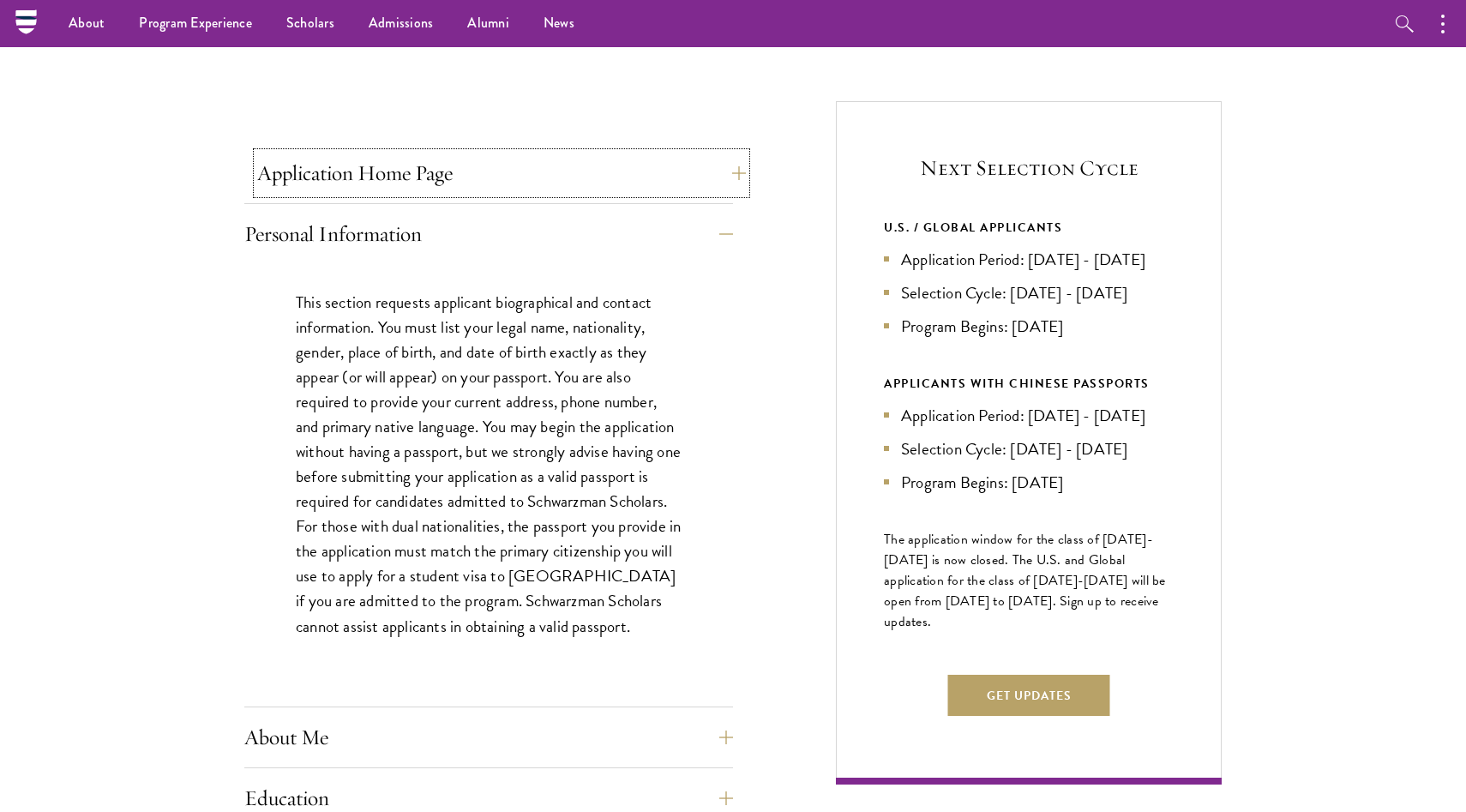
click at [454, 167] on button "Application Home Page" at bounding box center [501, 173] width 489 height 41
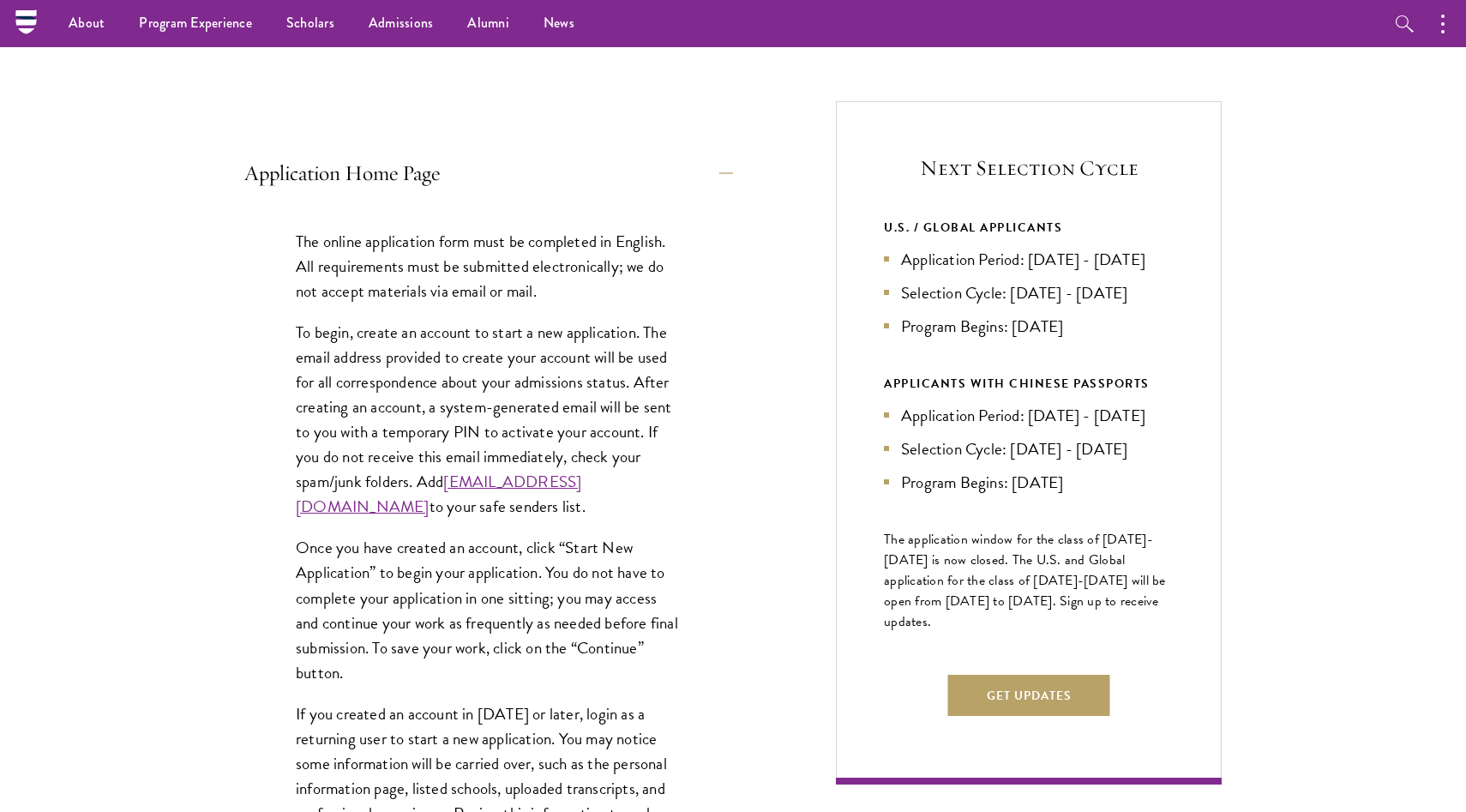
click at [456, 306] on div "The online application form must be completed in English. All requirements must…" at bounding box center [488, 573] width 489 height 741
click at [439, 268] on p "The online application form must be completed in English. All requirements must…" at bounding box center [489, 266] width 386 height 75
click at [445, 244] on p "The online application form must be completed in English. All requirements must…" at bounding box center [489, 266] width 386 height 75
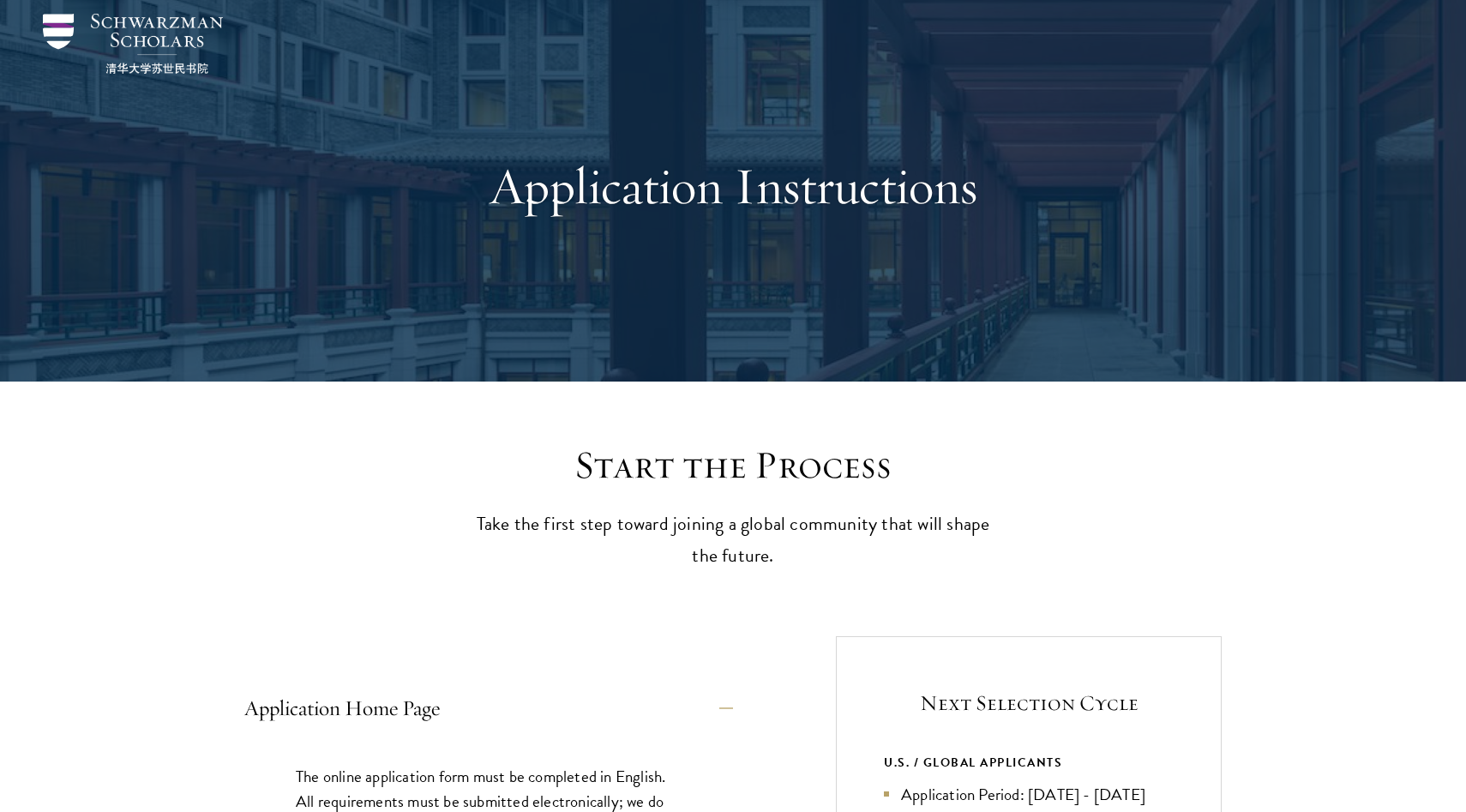
scroll to position [0, 0]
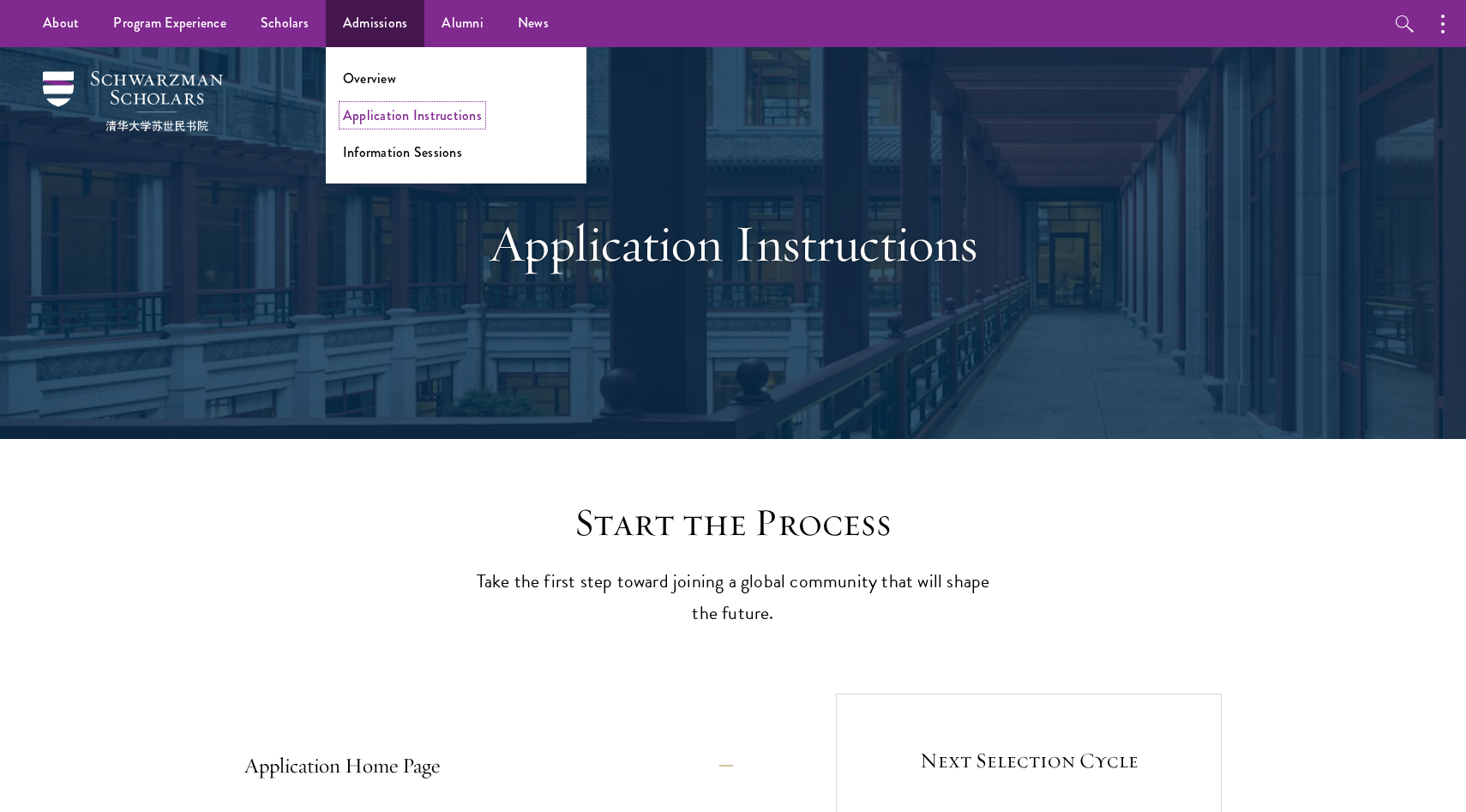
click at [427, 111] on link "Application Instructions" at bounding box center [412, 115] width 139 height 20
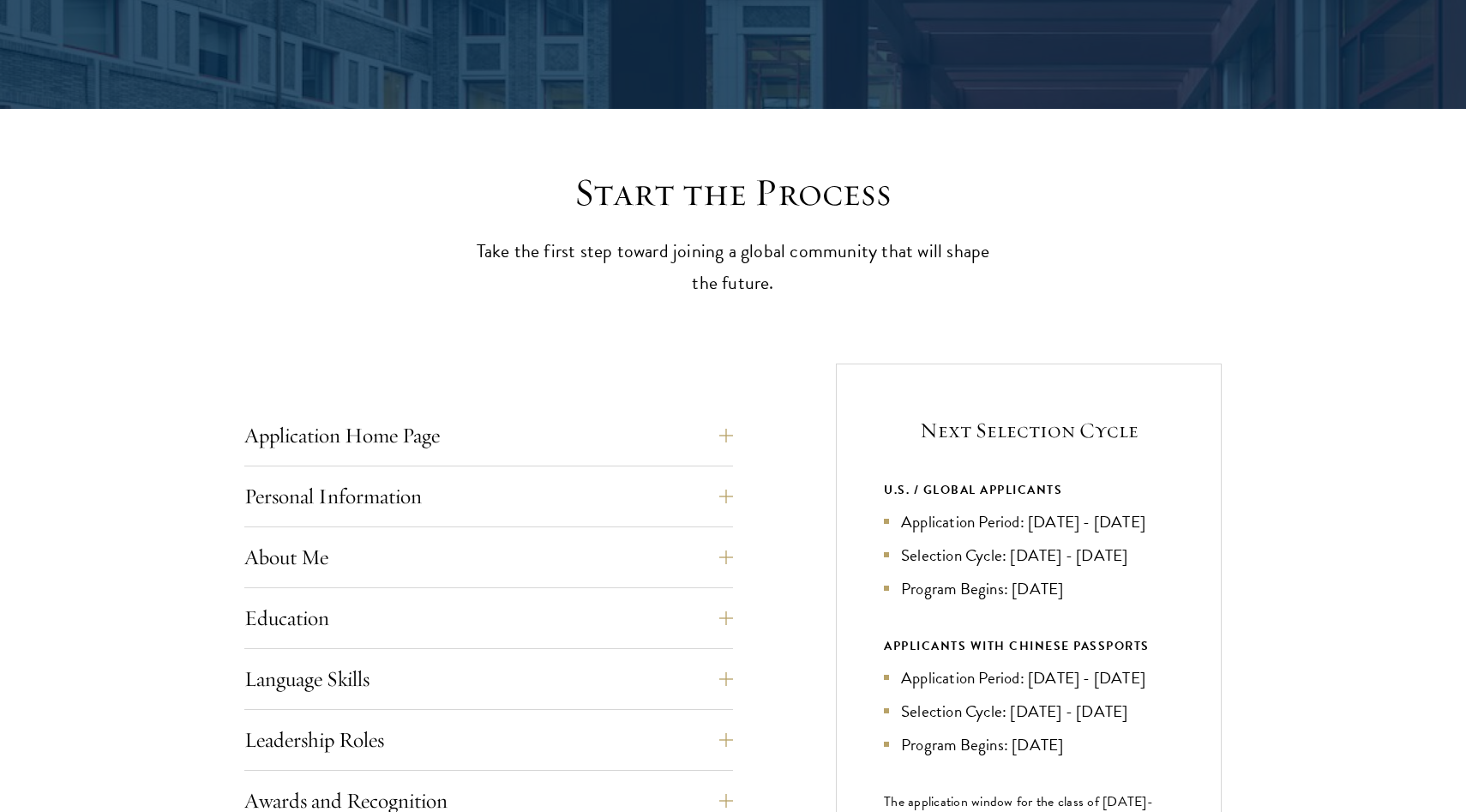
scroll to position [384, 0]
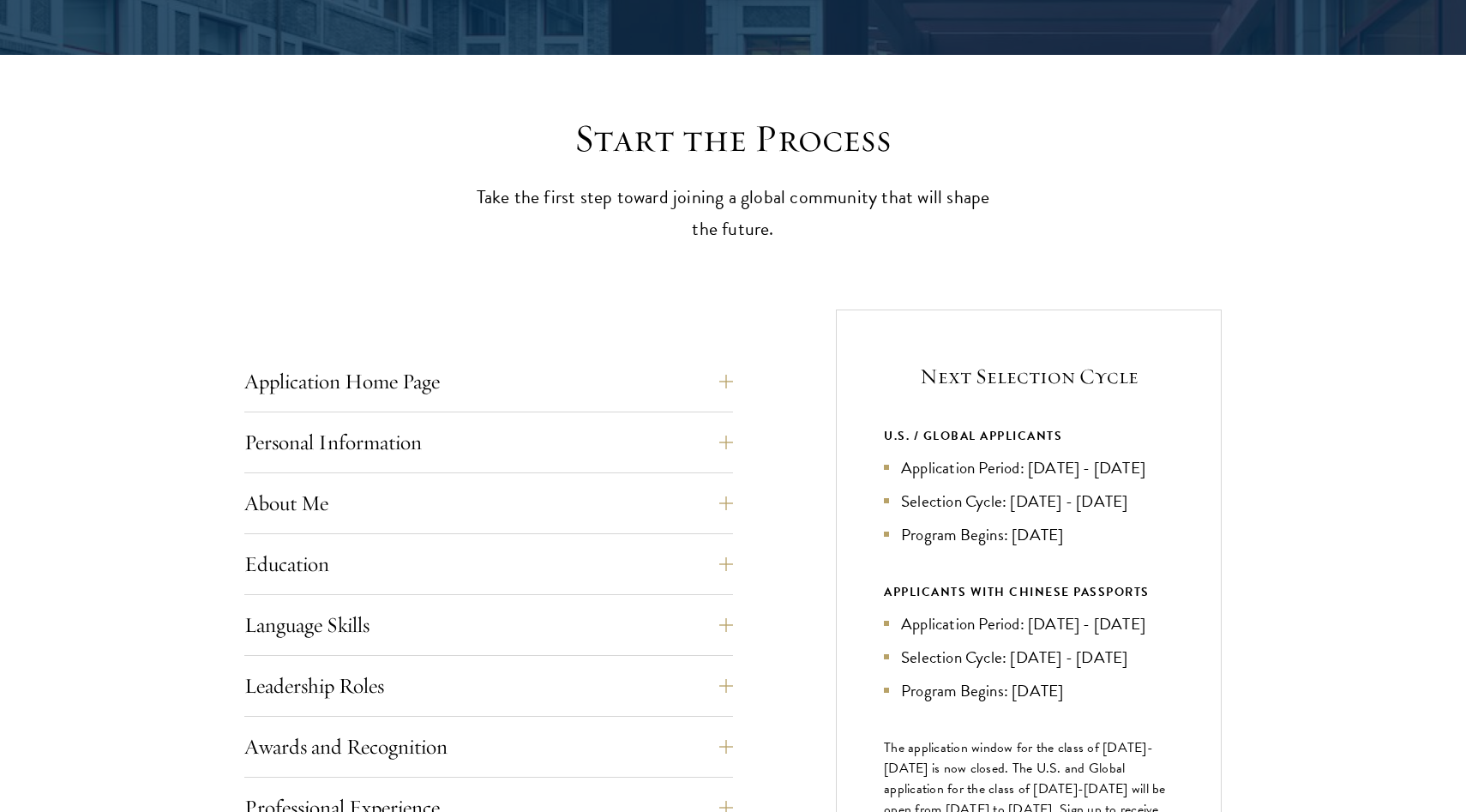
click at [1206, 387] on div "Next Selection Cycle U.S. / GLOBAL APPLICANTS Application Period: Apr 2026 - Se…" at bounding box center [1029, 650] width 386 height 683
click at [1171, 390] on h5 "Next Selection Cycle" at bounding box center [1029, 376] width 290 height 29
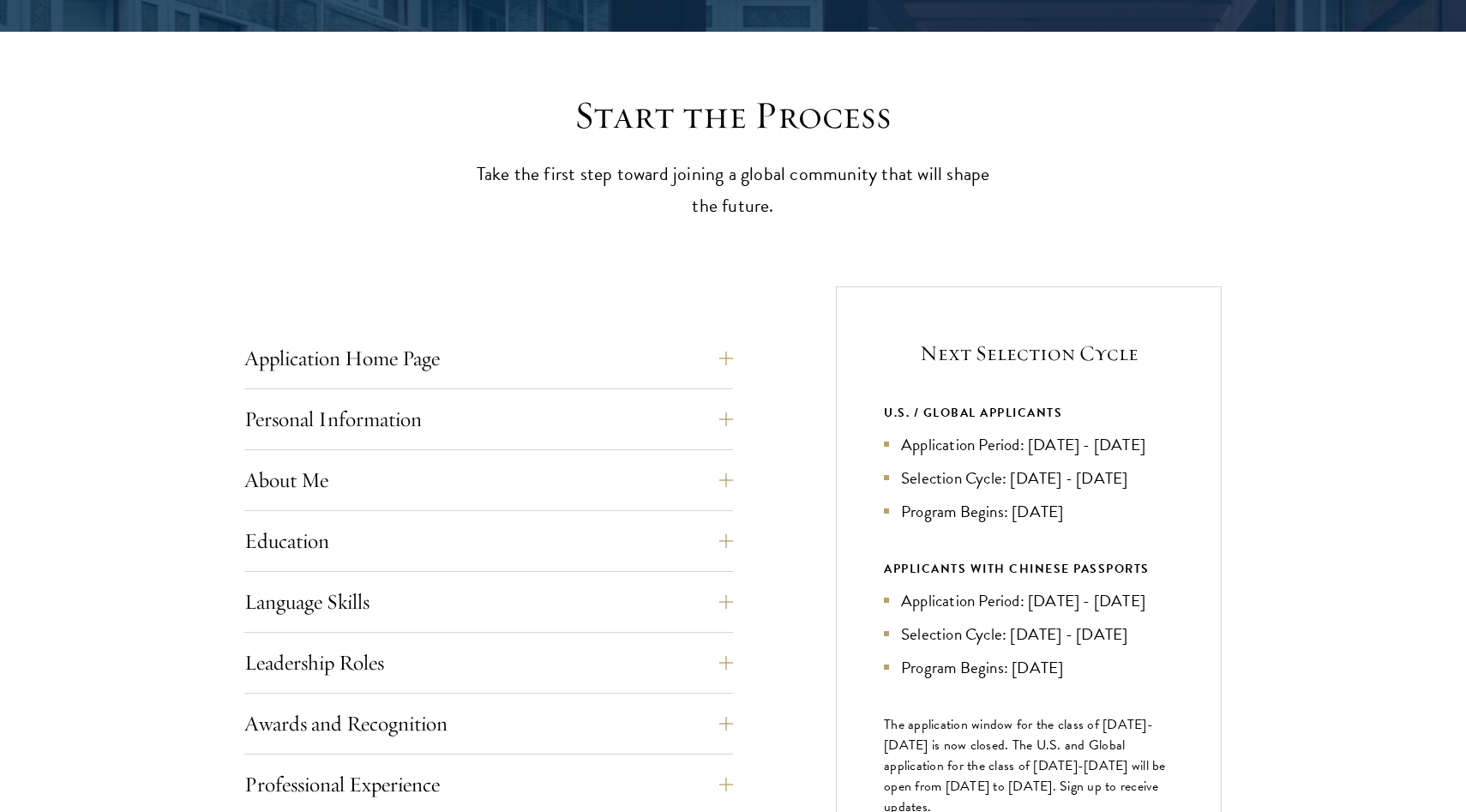
scroll to position [449, 0]
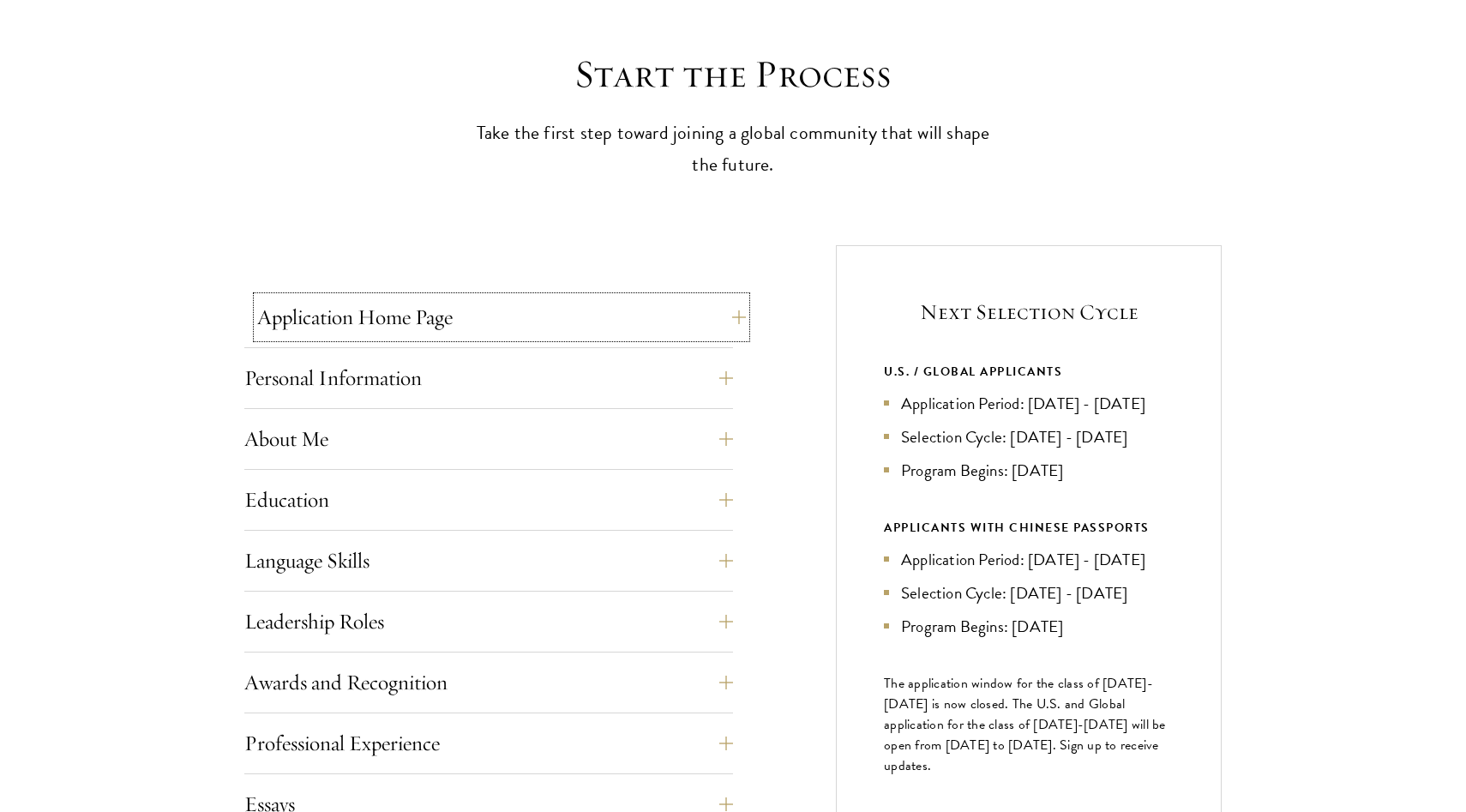
click at [524, 327] on button "Application Home Page" at bounding box center [501, 317] width 489 height 41
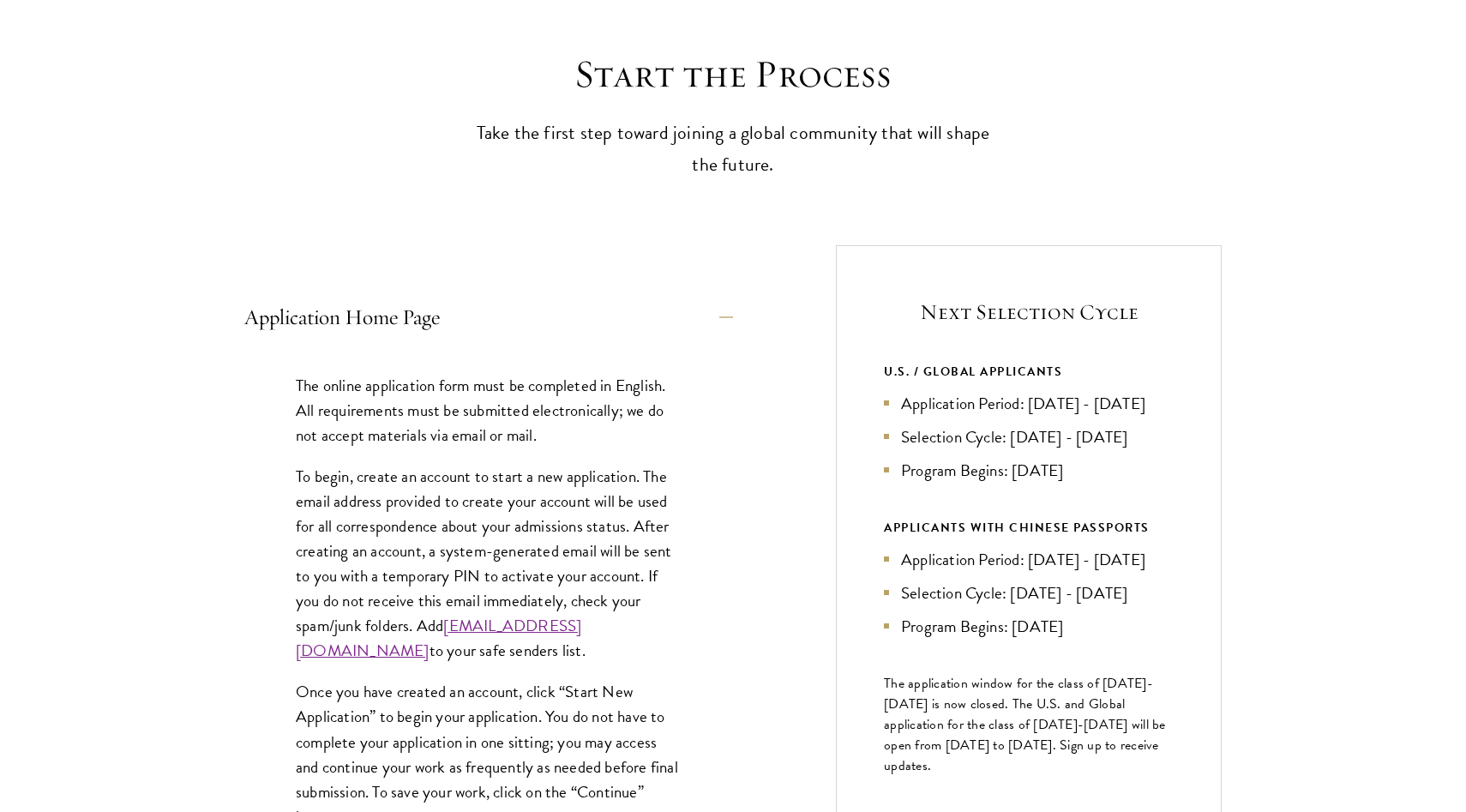
click at [518, 392] on p "The online application form must be completed in English. All requirements must…" at bounding box center [489, 410] width 386 height 75
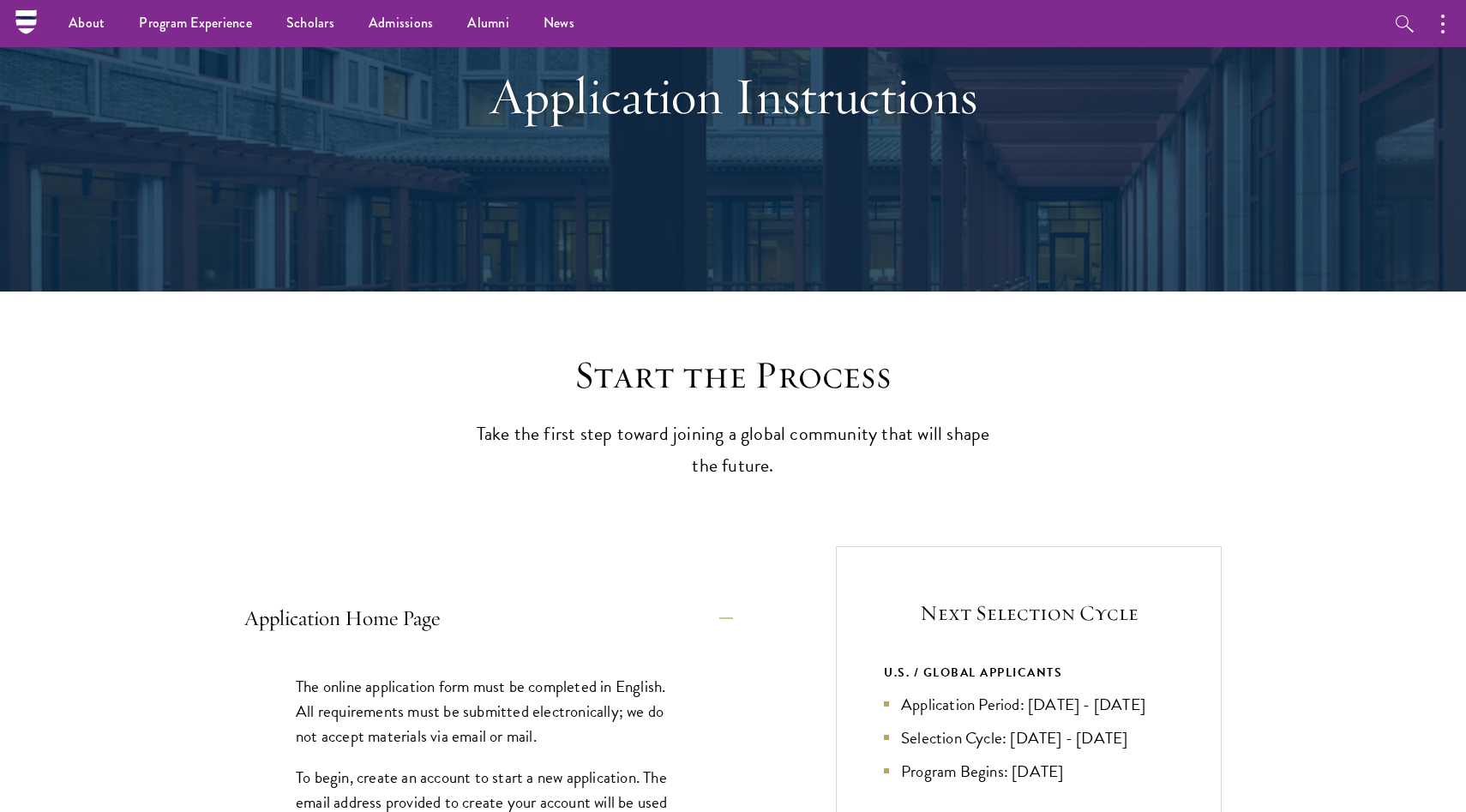
scroll to position [84, 0]
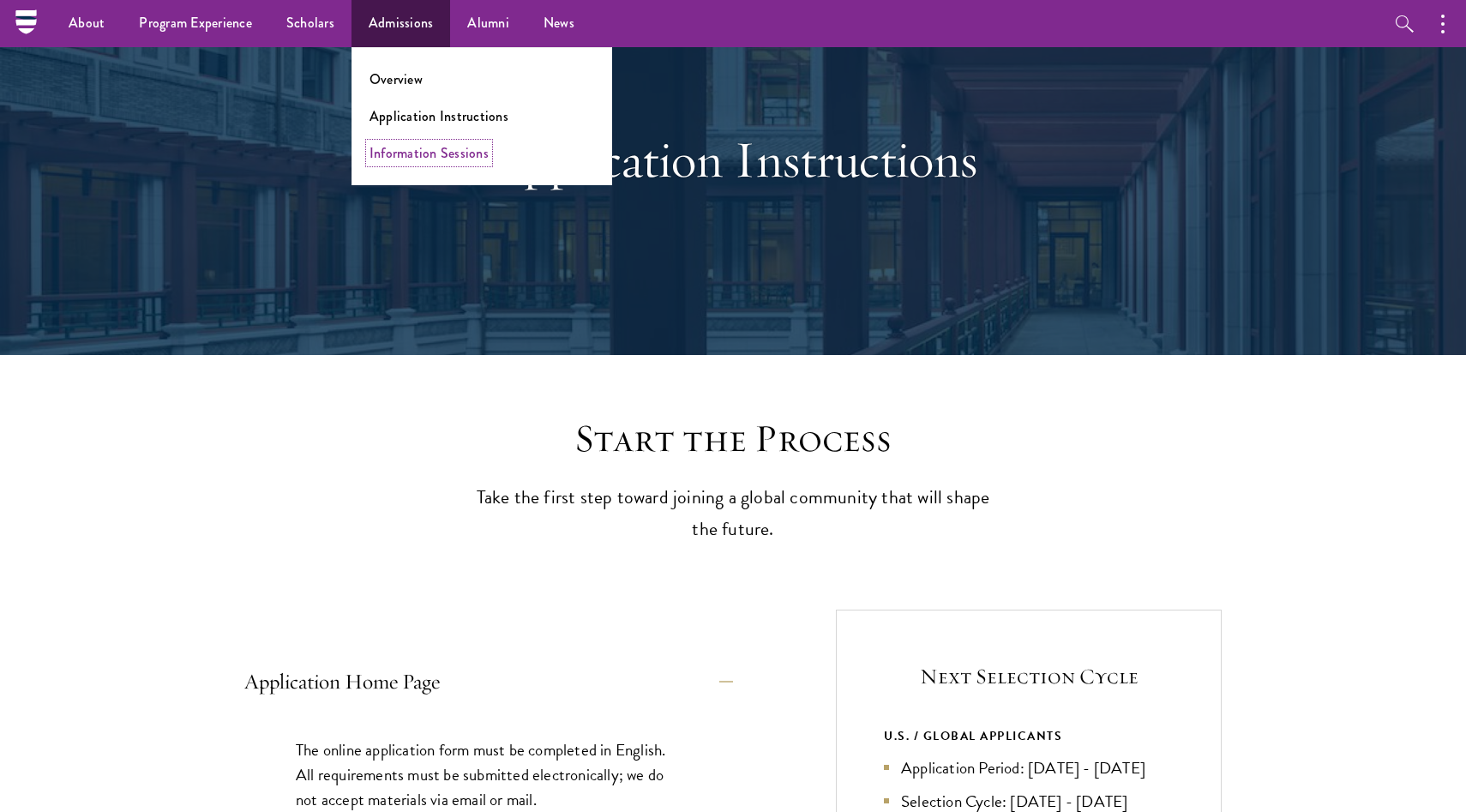
click at [422, 154] on link "Information Sessions" at bounding box center [429, 152] width 120 height 20
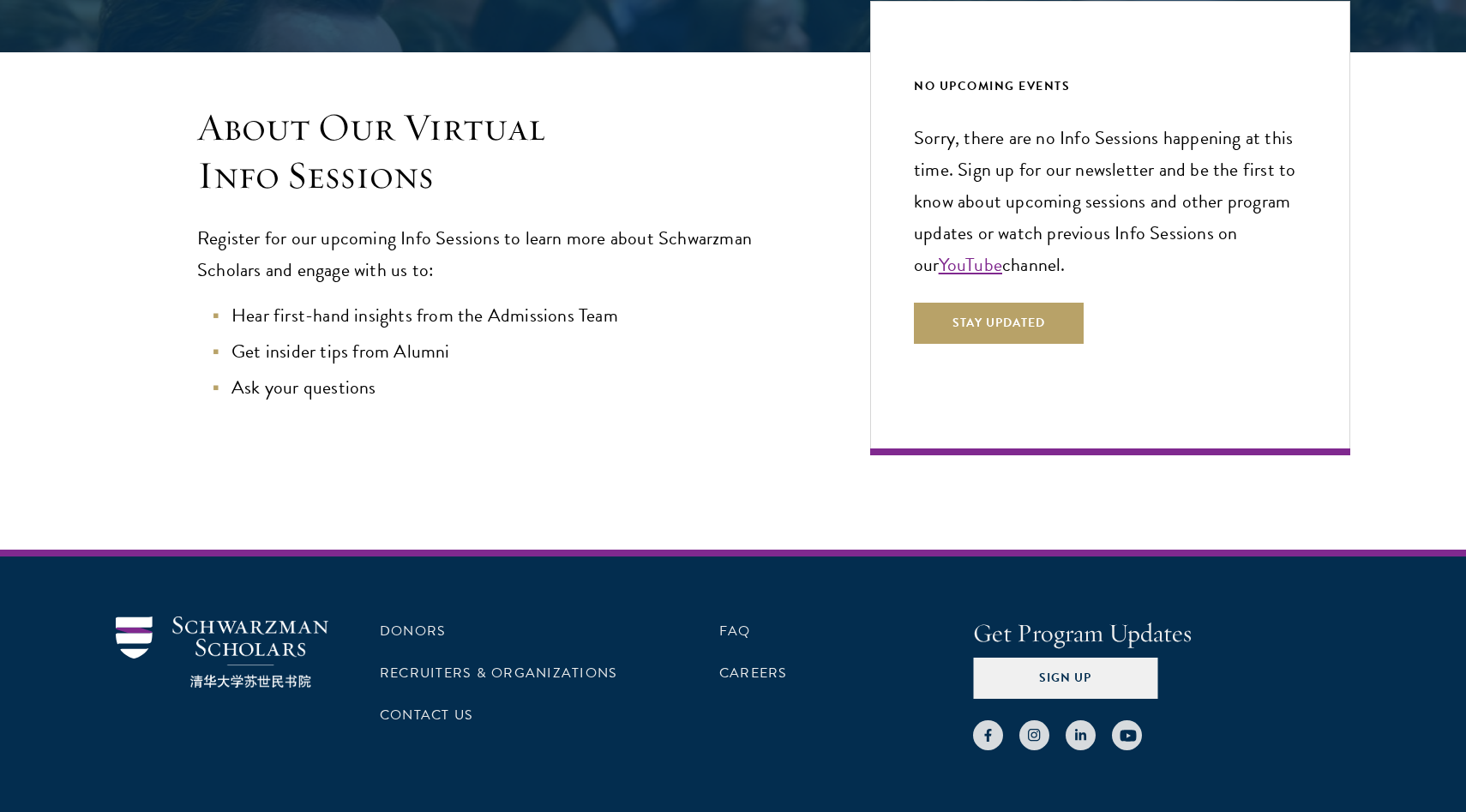
scroll to position [444, 0]
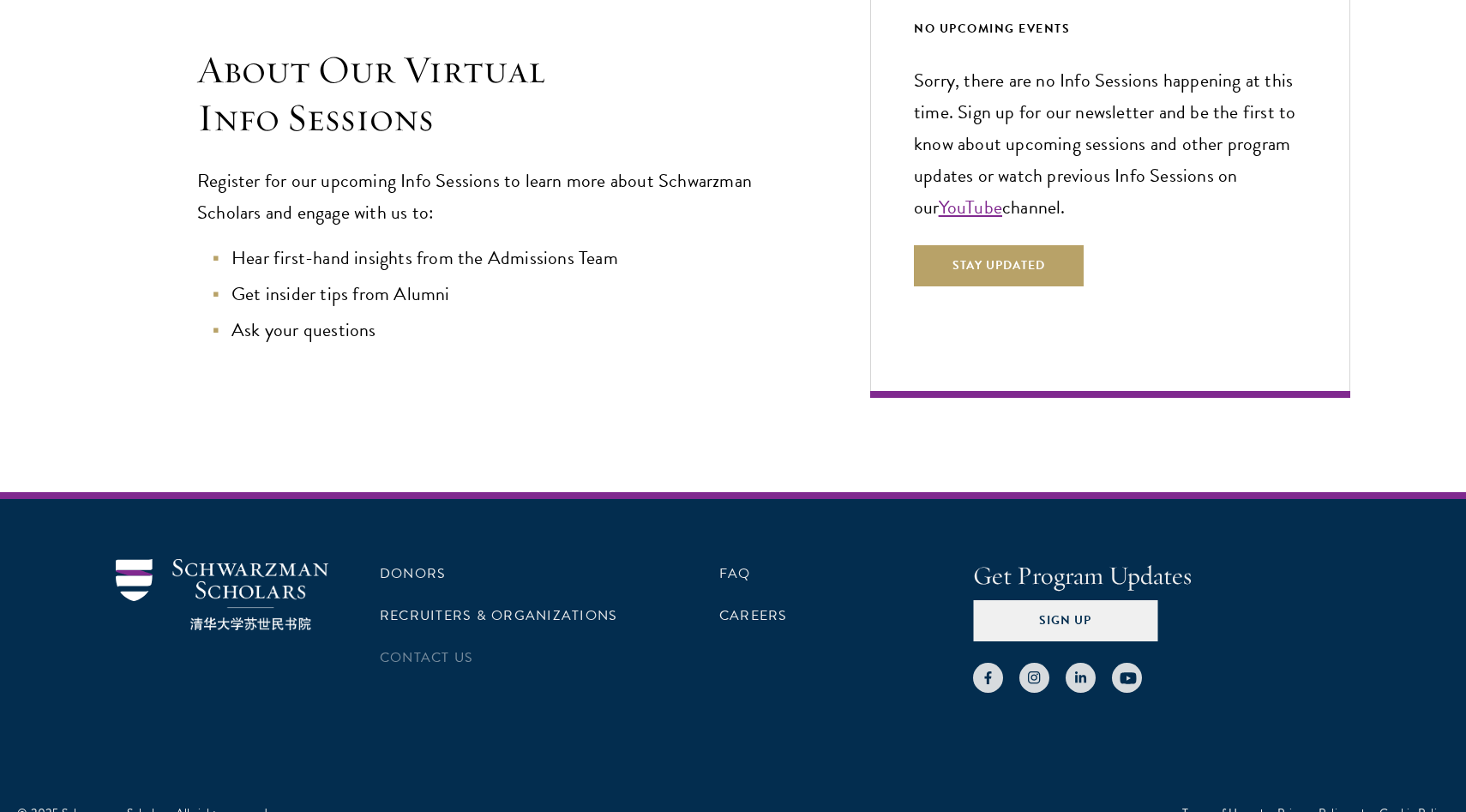
click at [442, 645] on li "Contact Us" at bounding box center [506, 657] width 254 height 29
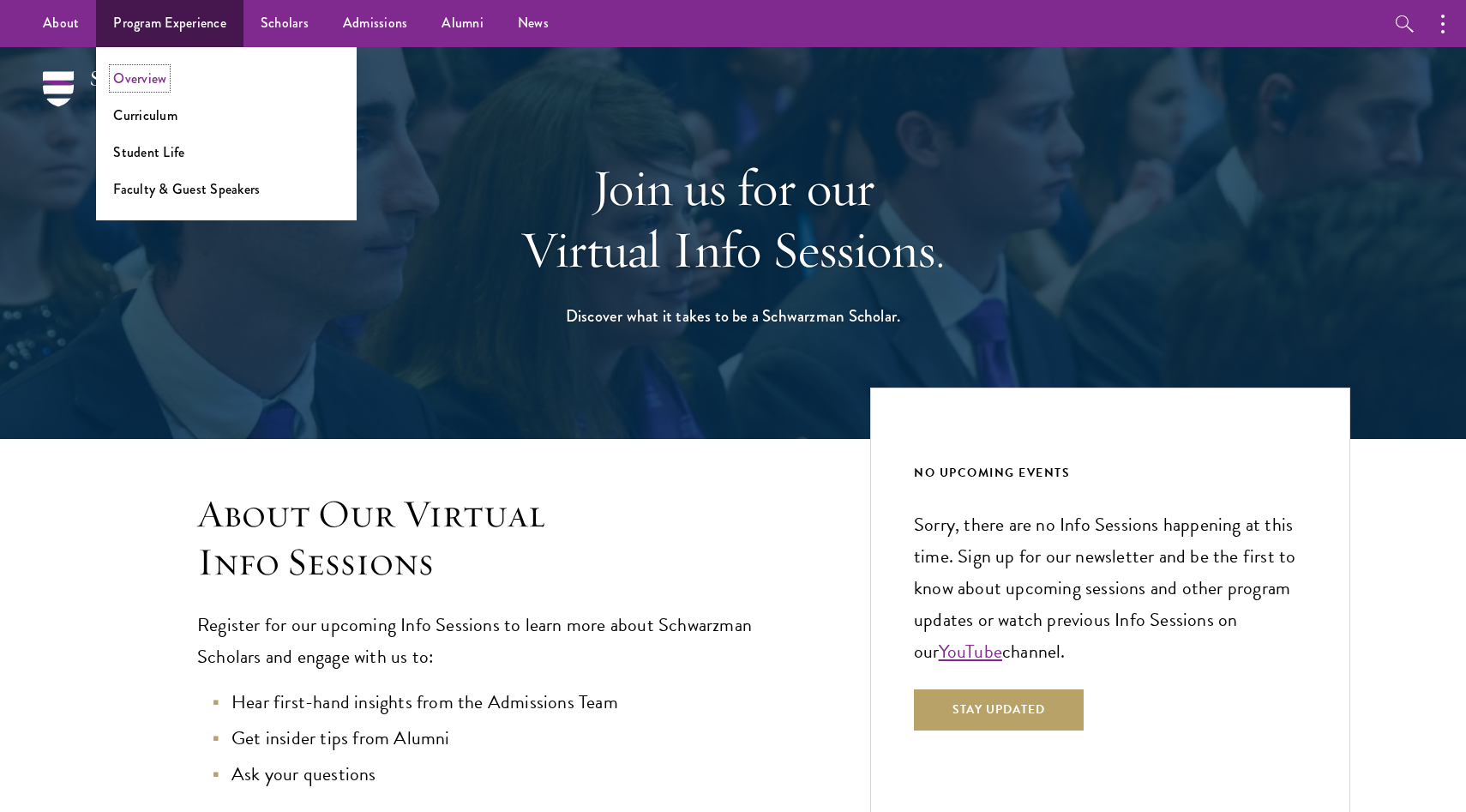
click at [161, 81] on link "Overview" at bounding box center [139, 78] width 53 height 20
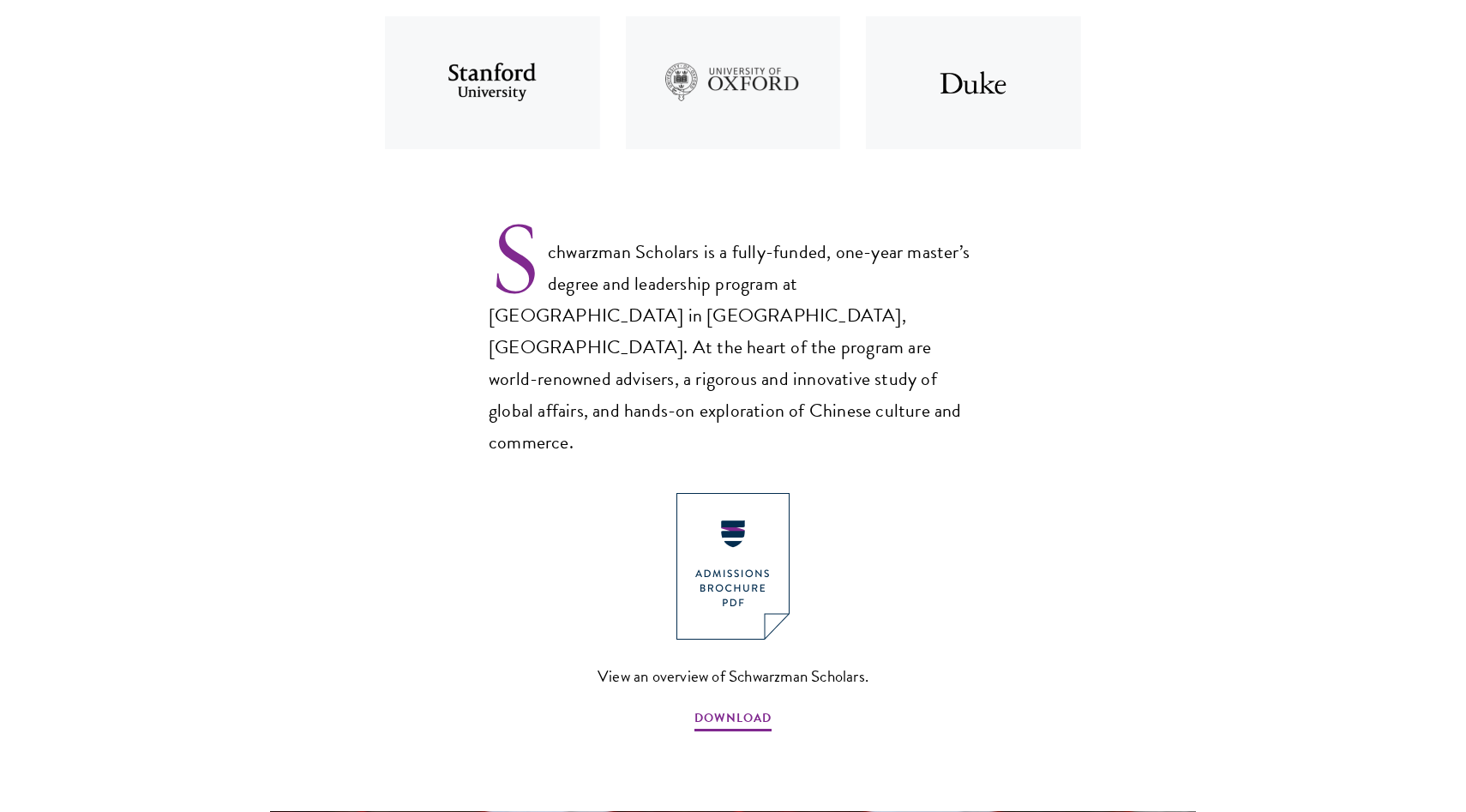
scroll to position [966, 0]
click at [751, 491] on img at bounding box center [733, 564] width 113 height 147
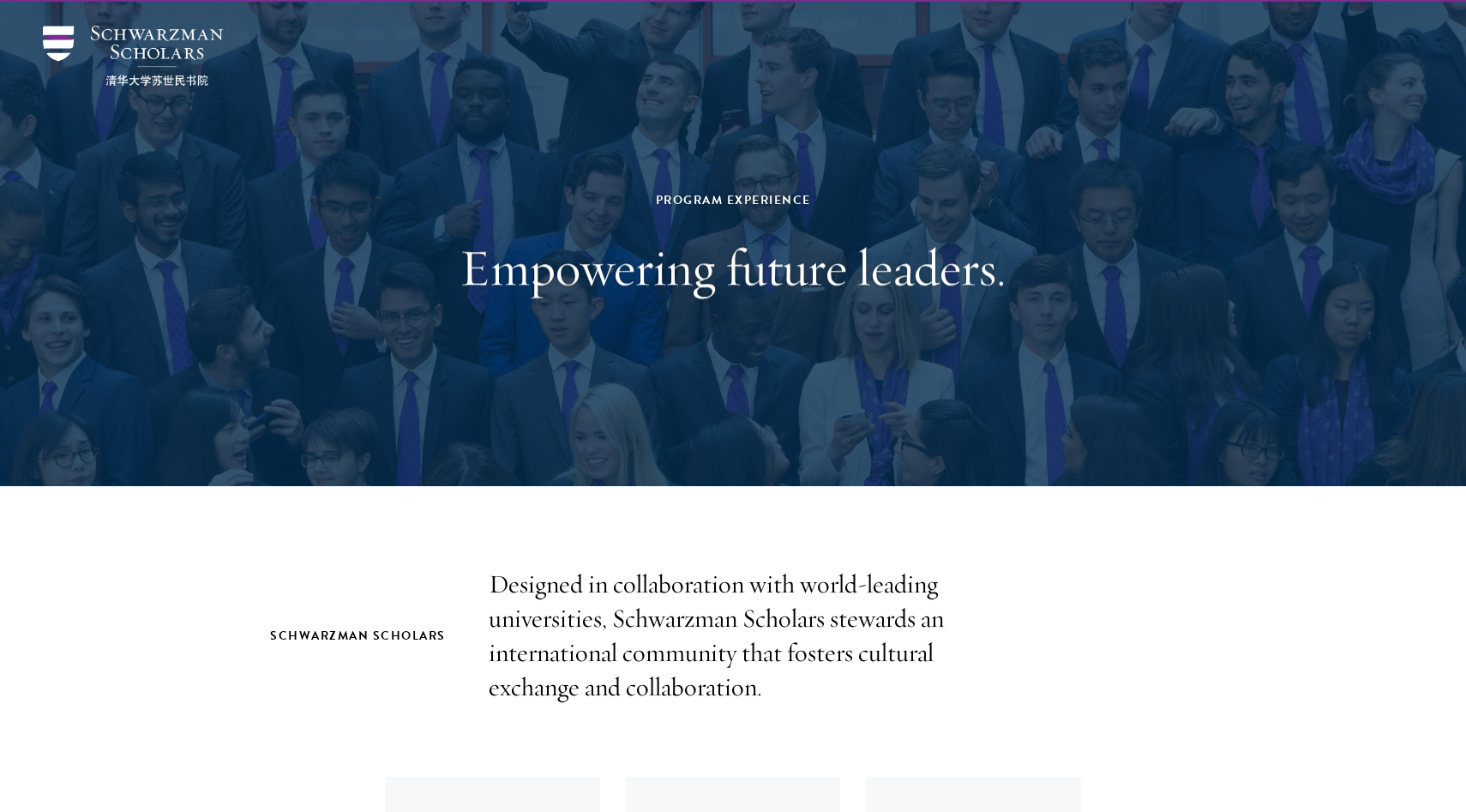
scroll to position [0, 0]
